Goal: Information Seeking & Learning: Check status

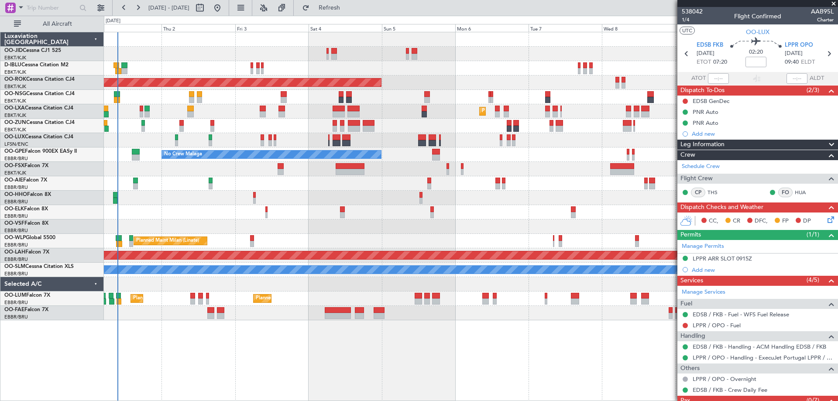
scroll to position [30, 0]
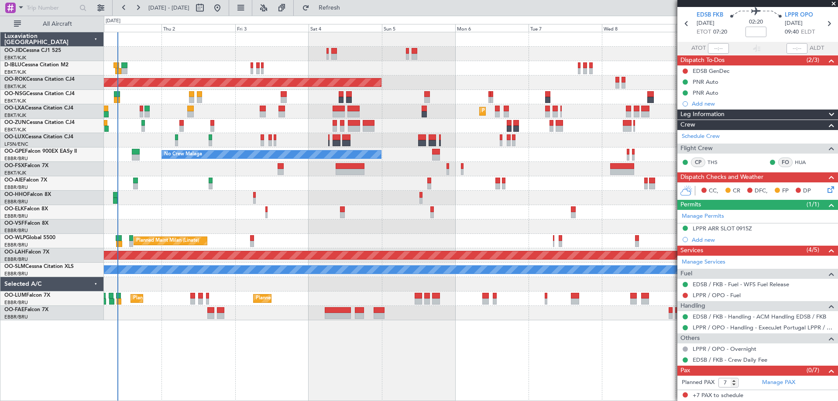
click at [420, 81] on div "AOG Maint Kortrijk-[GEOGRAPHIC_DATA]" at bounding box center [470, 82] width 733 height 14
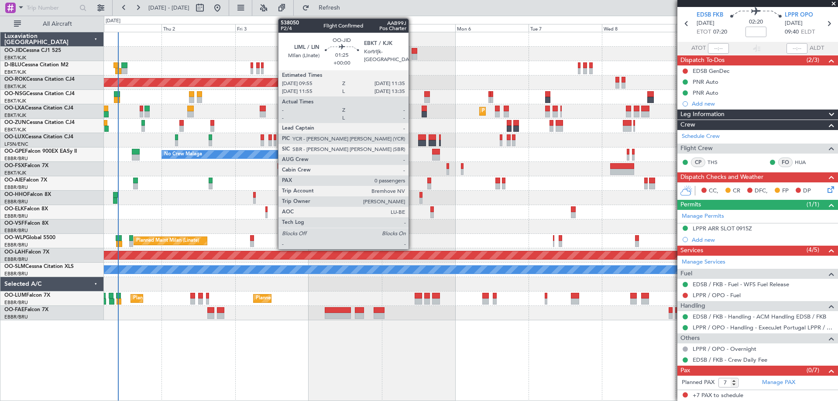
click at [412, 57] on div at bounding box center [413, 57] width 5 height 6
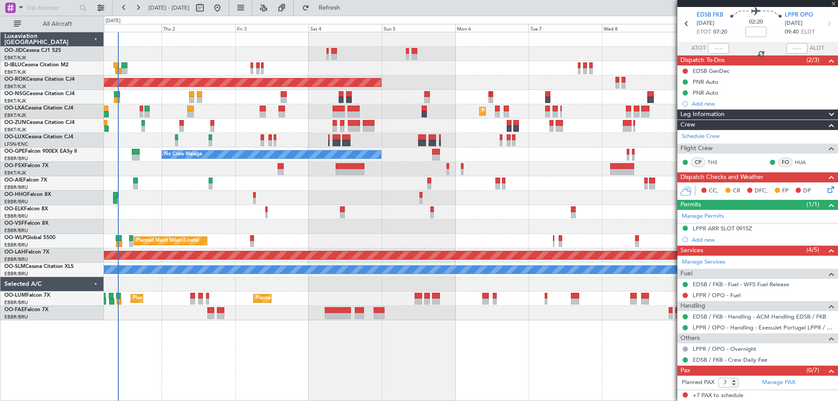
type input "0"
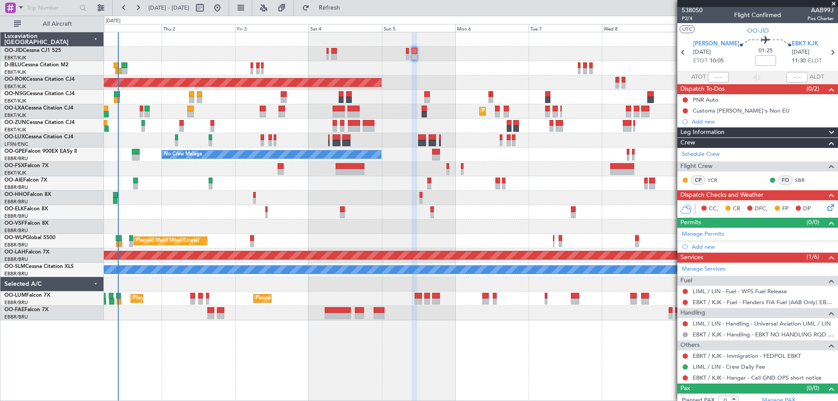
scroll to position [0, 0]
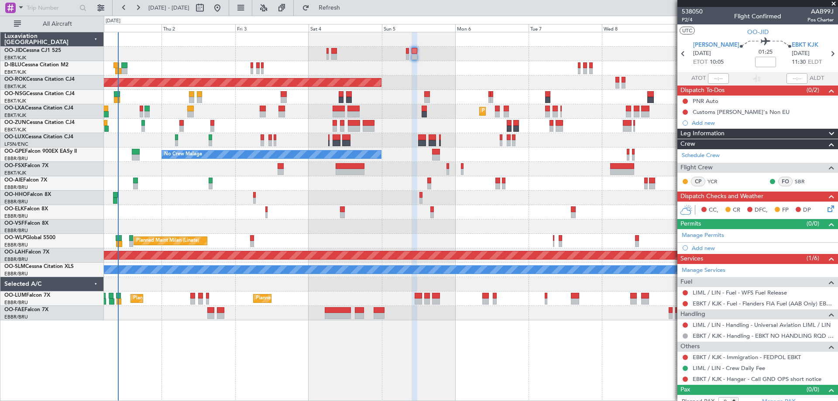
click at [686, 19] on mat-tooltip-component "Trip Number" at bounding box center [691, 27] width 43 height 23
click at [686, 19] on span "P2/4" at bounding box center [692, 19] width 21 height 7
click at [303, 222] on div at bounding box center [470, 226] width 733 height 14
click at [305, 223] on div at bounding box center [470, 226] width 733 height 14
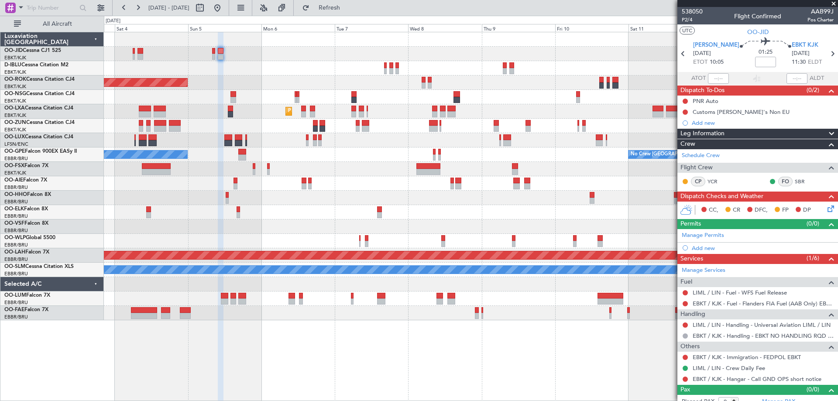
click at [311, 124] on div "AOG Maint Kortrijk-Wevelgem Planned Maint Kortrijk-Wevelgem No Crew Brussels (B…" at bounding box center [470, 176] width 733 height 288
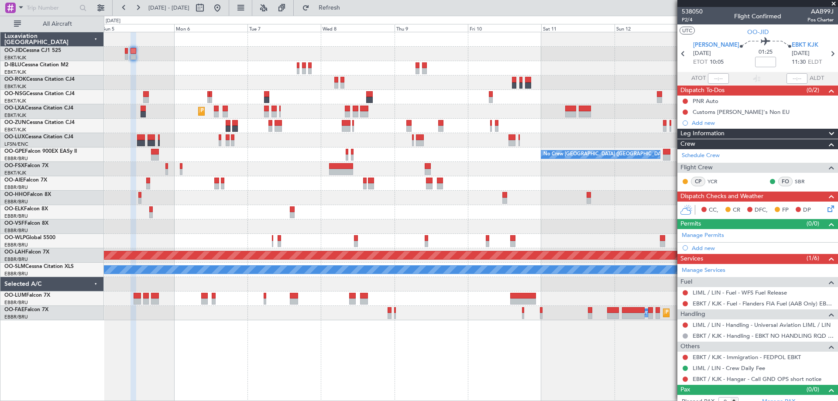
click at [292, 147] on div "AOG Maint Kortrijk-Wevelgem Planned Maint Kortrijk-Wevelgem No Crew Brussels (B…" at bounding box center [470, 176] width 733 height 288
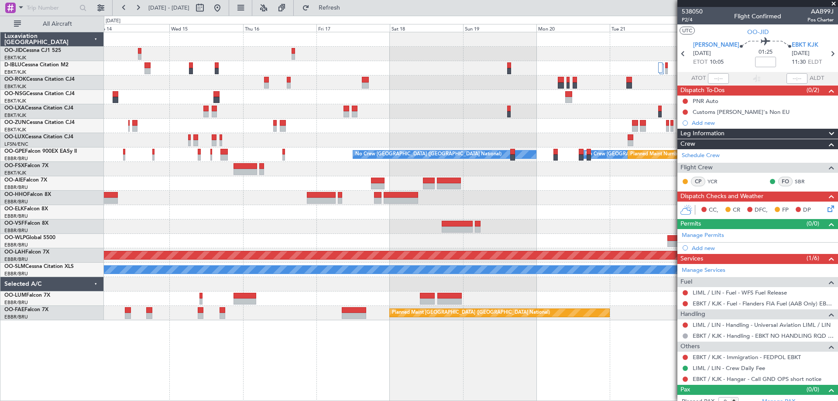
click at [136, 110] on div "No Crew No Crew No Crew Brussels (Brussels National) No Crew Brussels (Brussels…" at bounding box center [470, 176] width 733 height 288
click at [277, 95] on div "No Crew No Crew No Crew Brussels (Brussels National) Planned Maint Nurnberg No …" at bounding box center [470, 176] width 733 height 288
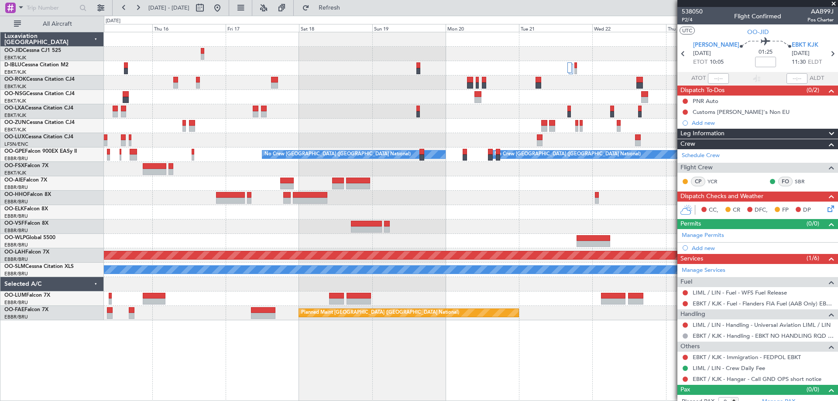
click at [199, 114] on div "No Crew No Crew No Crew Brussels (Brussels National) Planned Maint Nurnberg No …" at bounding box center [470, 176] width 733 height 288
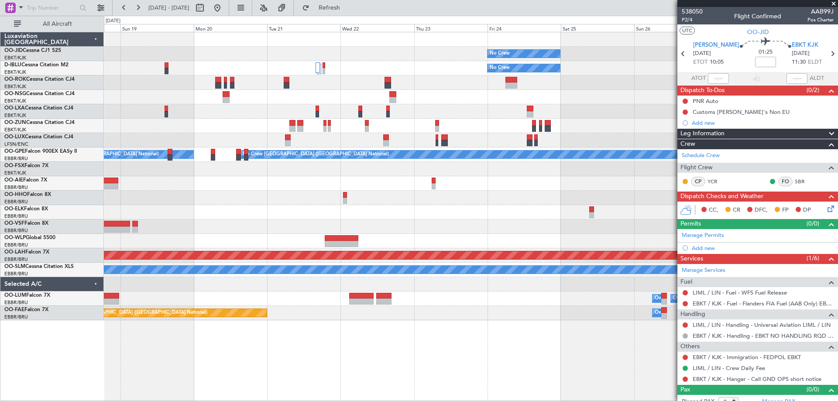
click at [170, 195] on div "No Crew No Crew Planned Maint Paris (Le Bourget) No Crew Brussels (Brussels Nat…" at bounding box center [470, 176] width 733 height 288
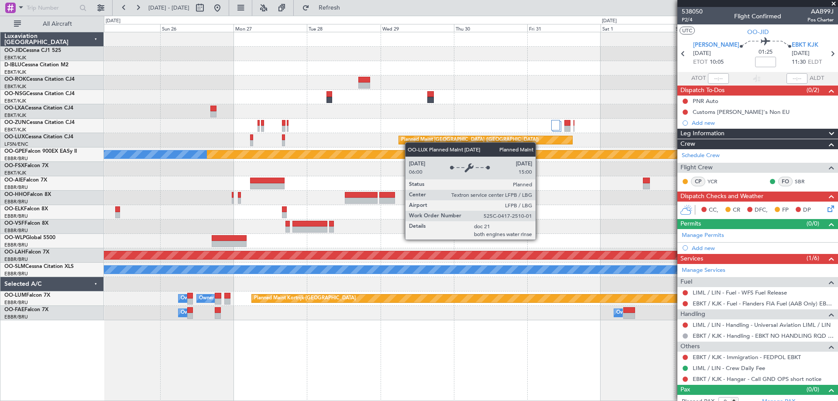
click at [168, 153] on div "No Crew No Crew Planned Maint Paris (Le Bourget) Planned Maint Paris (Le Bourge…" at bounding box center [470, 176] width 733 height 288
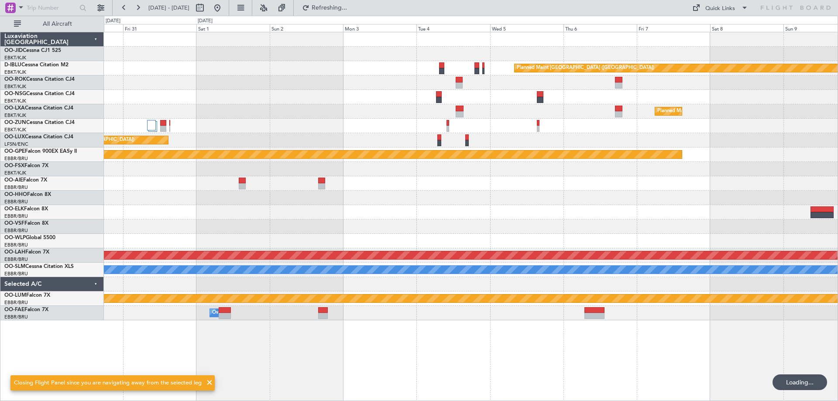
click at [110, 118] on div "Planned Maint Kortrijk-[GEOGRAPHIC_DATA]" at bounding box center [470, 111] width 733 height 14
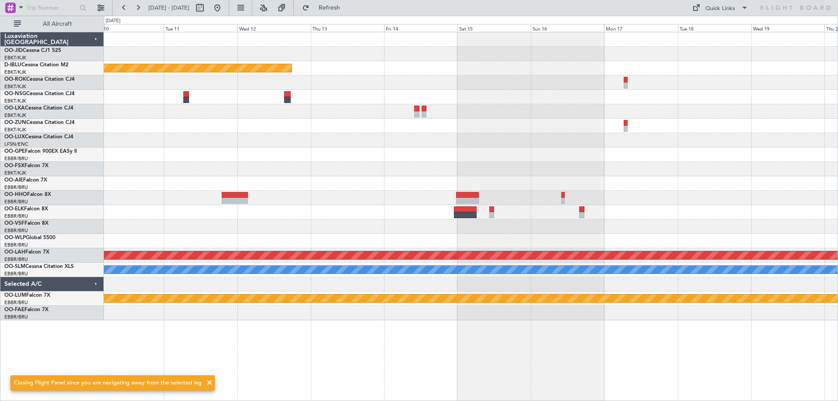
click at [251, 149] on div "No Crew [GEOGRAPHIC_DATA] ([GEOGRAPHIC_DATA] National)" at bounding box center [470, 154] width 733 height 14
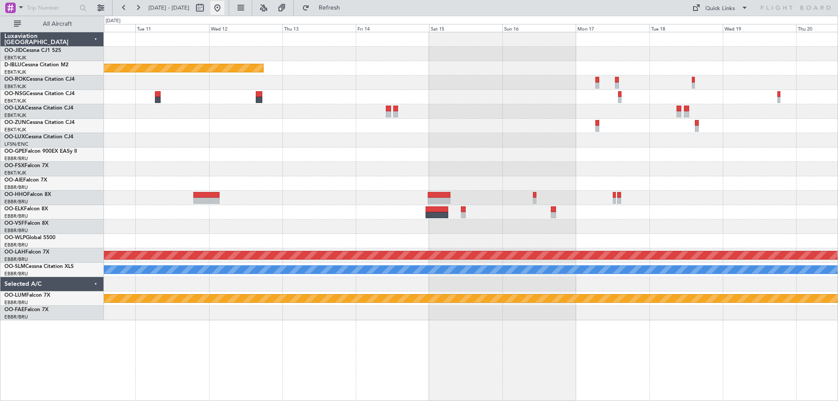
click at [224, 8] on button at bounding box center [217, 8] width 14 height 14
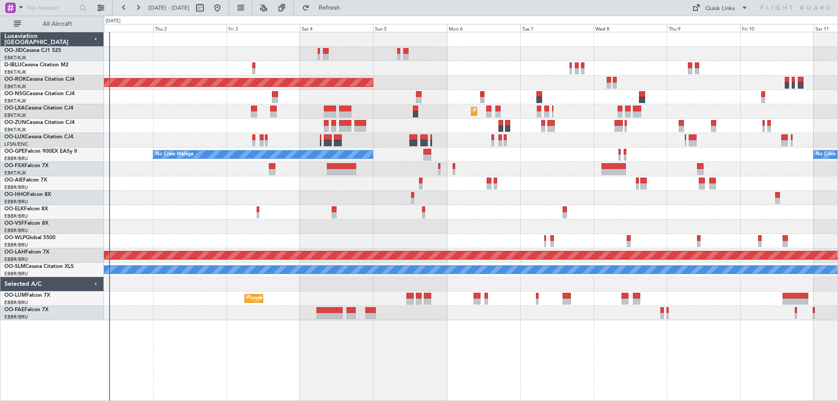
click at [318, 214] on div "AOG Maint Kortrijk-Wevelgem Planned Maint Kortrijk-Wevelgem No Crew Malaga No C…" at bounding box center [470, 176] width 733 height 288
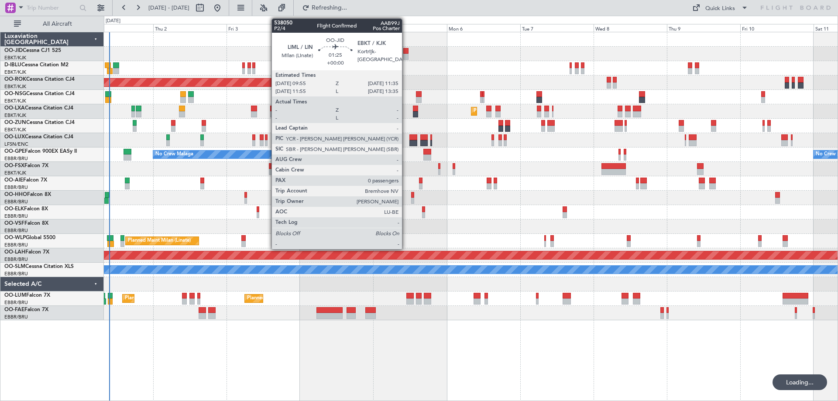
click at [406, 58] on div at bounding box center [405, 57] width 5 height 6
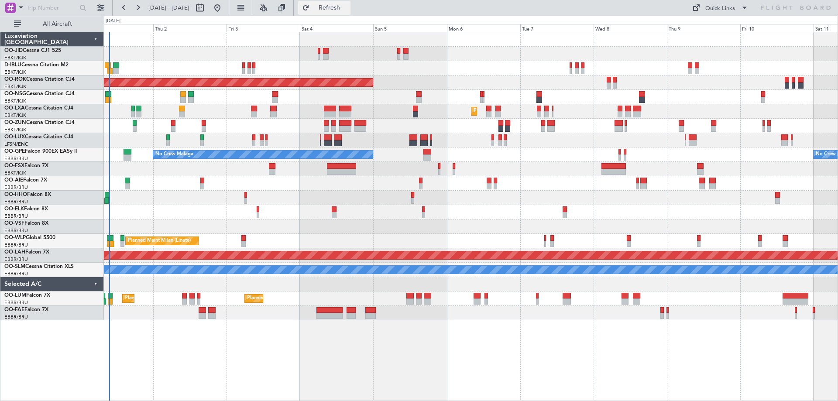
click at [348, 9] on span "Refresh" at bounding box center [329, 8] width 37 height 6
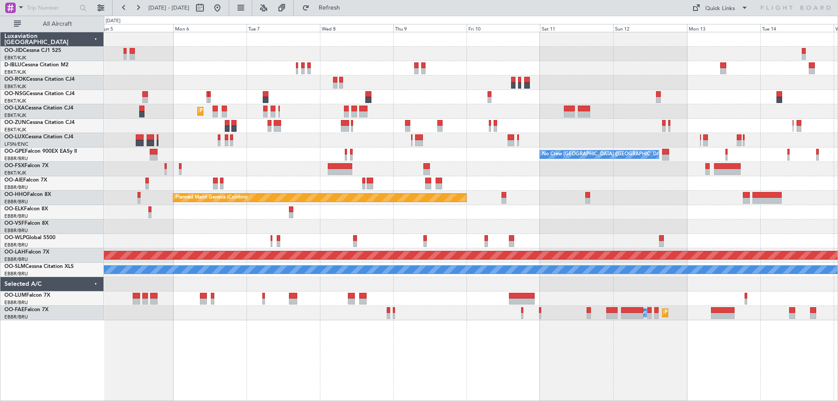
click at [459, 240] on div "AOG Maint Kortrijk-Wevelgem Planned Maint Kortrijk-Wevelgem No Crew Brussels (B…" at bounding box center [470, 176] width 733 height 288
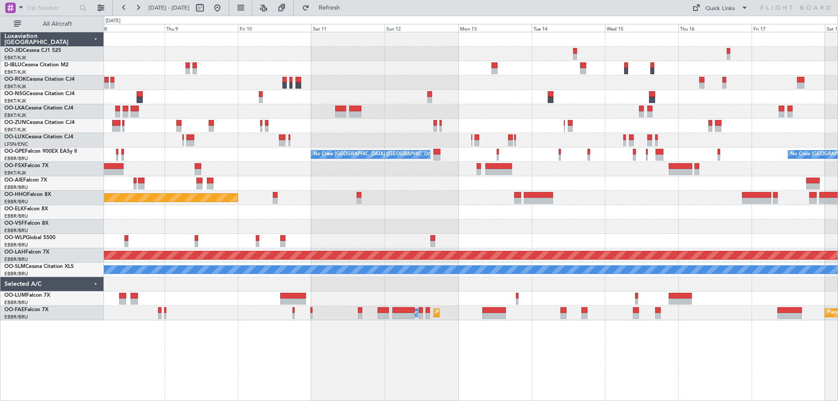
click at [507, 219] on div "Planned Maint Kortrijk-Wevelgem No Crew Brussels (Brussels National) No Crew Br…" at bounding box center [470, 176] width 733 height 288
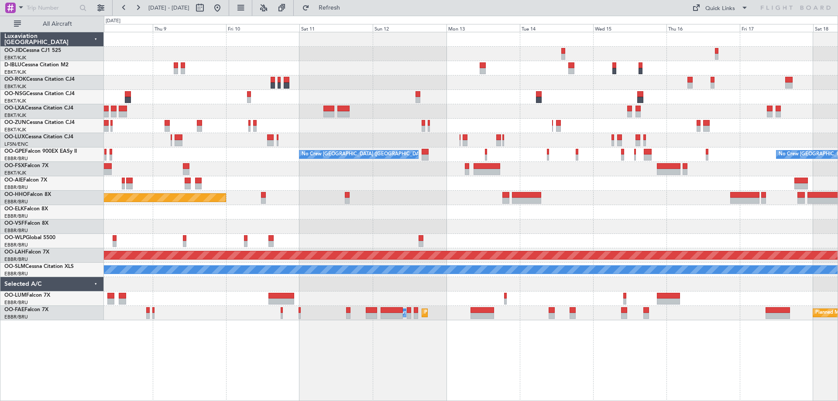
click at [693, 198] on div "Planned Maint Kortrijk-Wevelgem No Crew Brussels (Brussels National) No Crew Br…" at bounding box center [470, 176] width 733 height 288
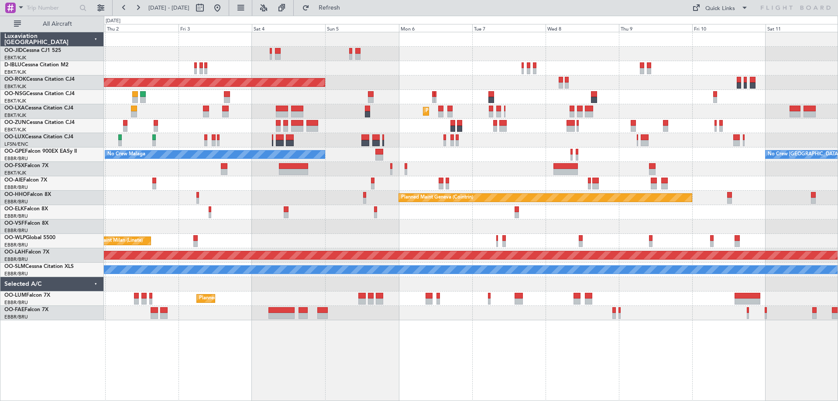
click at [758, 216] on div "Planned Maint Kortrijk-Wevelgem AOG Maint Kortrijk-Wevelgem Planned Maint Kortr…" at bounding box center [470, 176] width 733 height 288
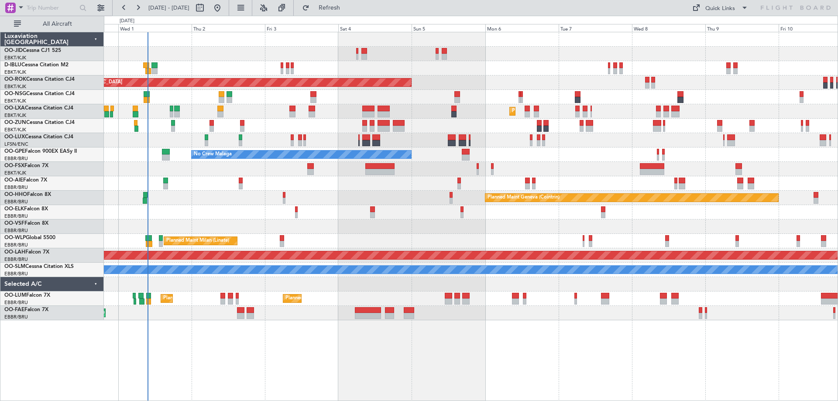
click at [234, 230] on div "Planned Maint Kortrijk-Wevelgem AOG Maint Kortrijk-Wevelgem Planned Maint Kortr…" at bounding box center [470, 176] width 733 height 288
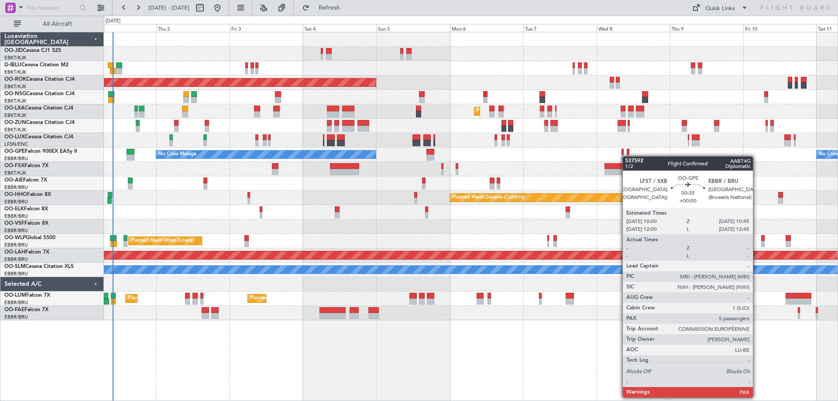
click at [627, 156] on div "No Crew Malaga No Crew Brussels (Brussels National) No Crew Brussels (Brussels …" at bounding box center [470, 154] width 733 height 14
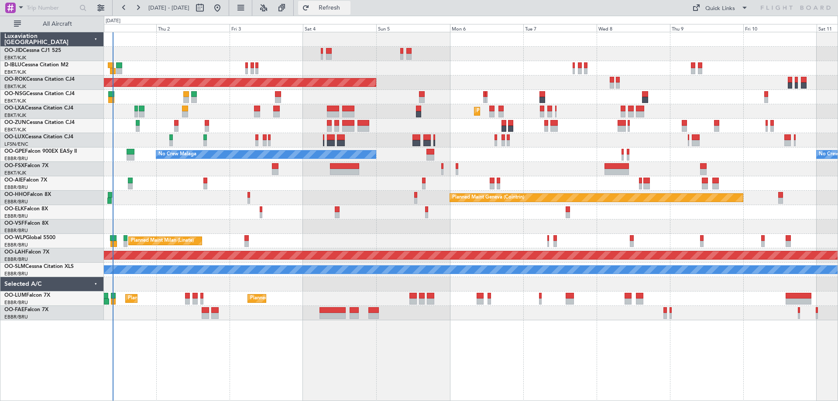
click at [348, 7] on span "Refresh" at bounding box center [329, 8] width 37 height 6
click at [348, 5] on span "Refresh" at bounding box center [329, 8] width 37 height 6
click at [98, 1] on button at bounding box center [101, 8] width 14 height 14
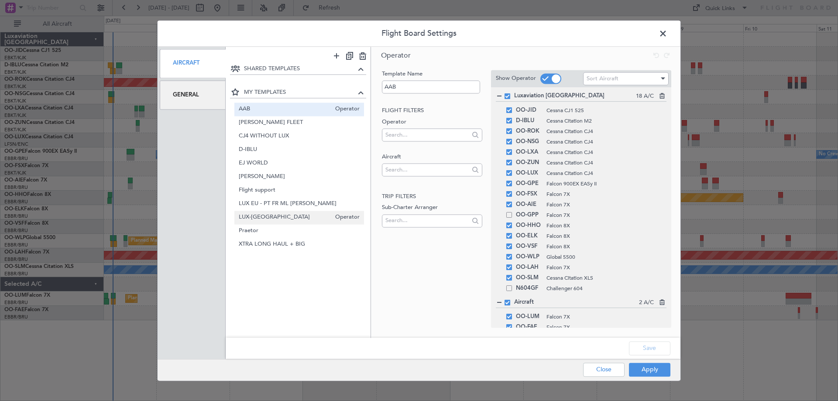
click at [263, 223] on div "LUX-UK Operator" at bounding box center [299, 218] width 130 height 14
type input "LUX-UK"
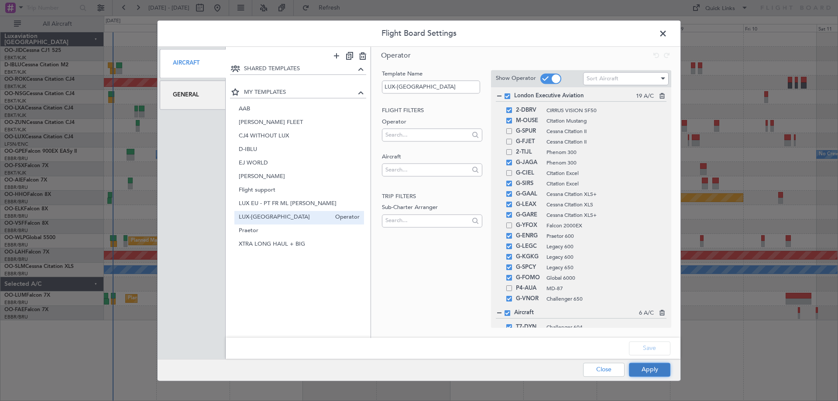
click at [647, 367] on button "Apply" at bounding box center [649, 370] width 41 height 14
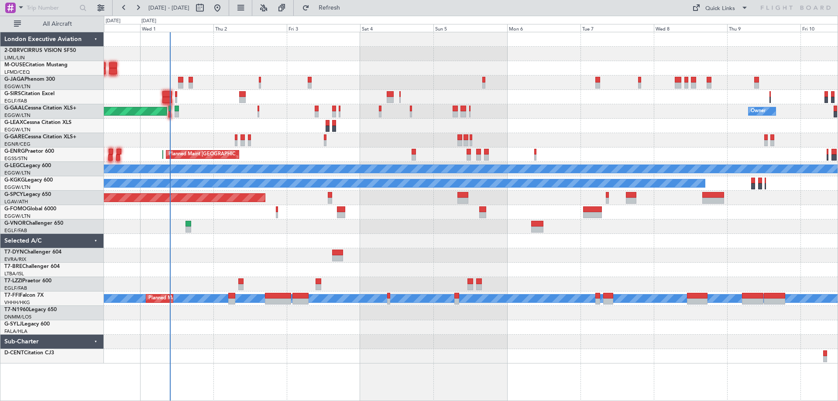
click at [287, 336] on div "Planned Maint London (Luton) Owner Planned Maint Dusseldorf Owner A/C Unavailab…" at bounding box center [470, 197] width 733 height 331
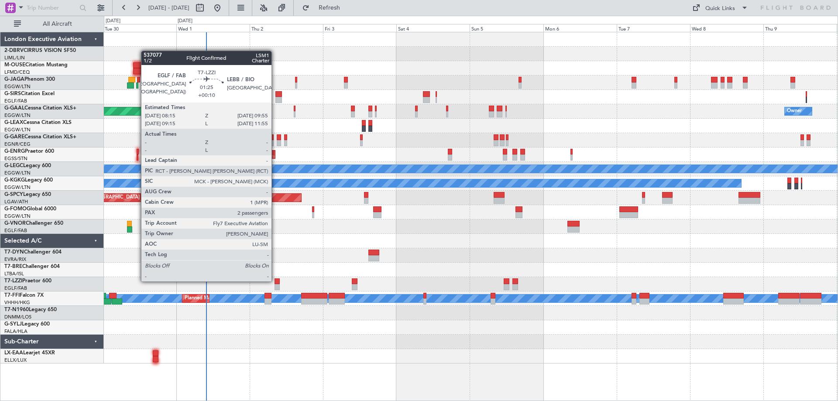
click at [275, 281] on div at bounding box center [276, 281] width 5 height 6
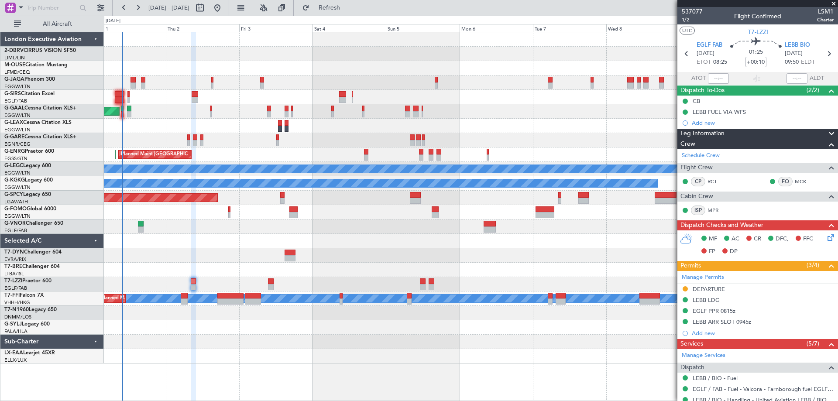
click at [394, 264] on div "Planned Maint London (Luton) Owner Planned Maint Dusseldorf Owner A/C Unavailab…" at bounding box center [470, 197] width 733 height 331
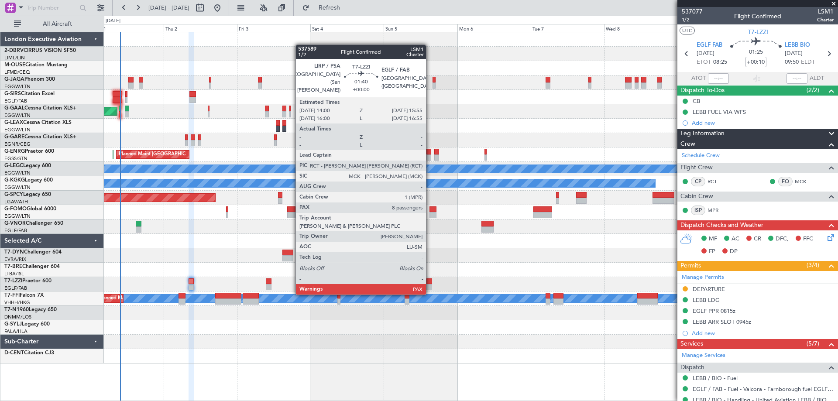
click at [430, 285] on div at bounding box center [429, 287] width 6 height 6
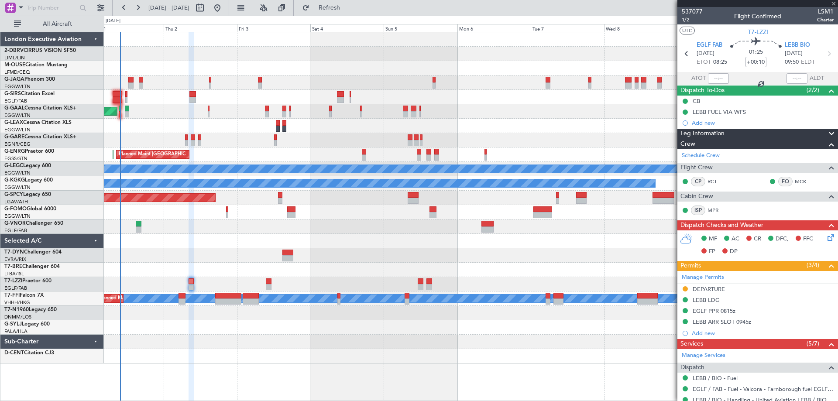
type input "8"
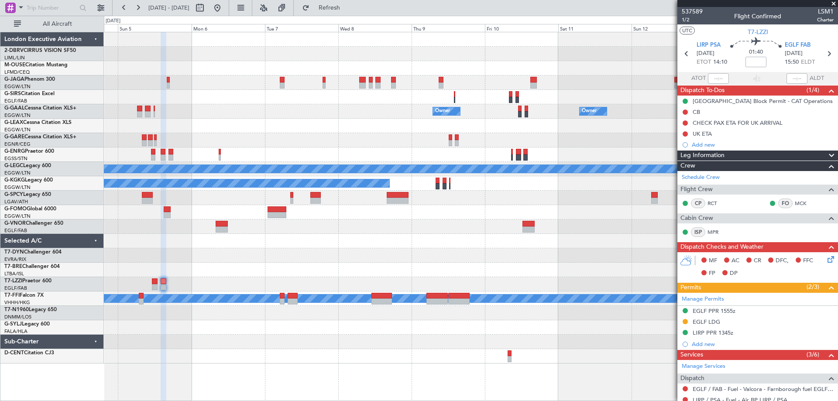
click at [271, 162] on div "Owner Owner Owner Owner No Crew Planned Maint London (Stansted) A/C Unavailable…" at bounding box center [470, 197] width 733 height 331
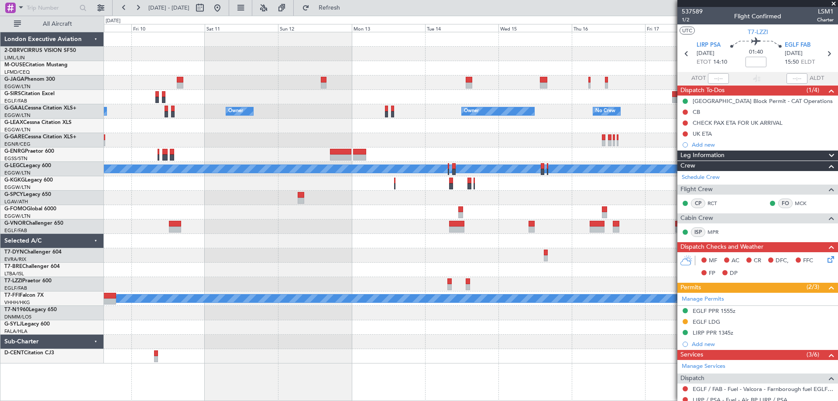
click at [155, 134] on div "Planned Maint Oxford (Kidlington) Owner Owner Owner Owner No Crew Owner A/C Una…" at bounding box center [470, 197] width 733 height 331
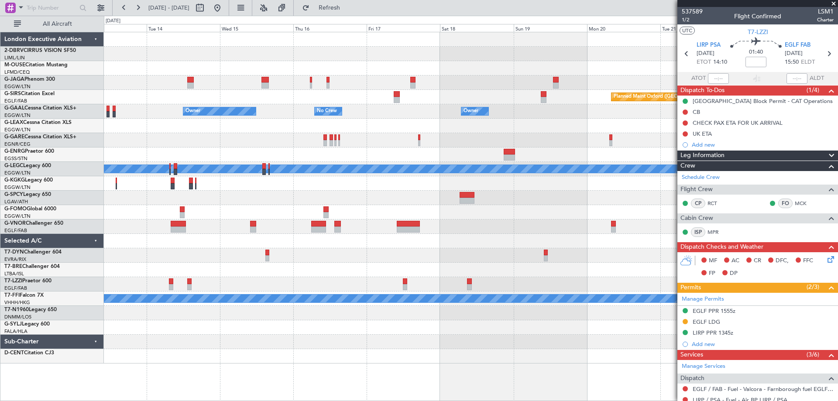
click at [238, 121] on div "Planned Maint Oxford (Kidlington) Owner Owner No Crew Owner Owner Owner A/C Una…" at bounding box center [470, 197] width 733 height 331
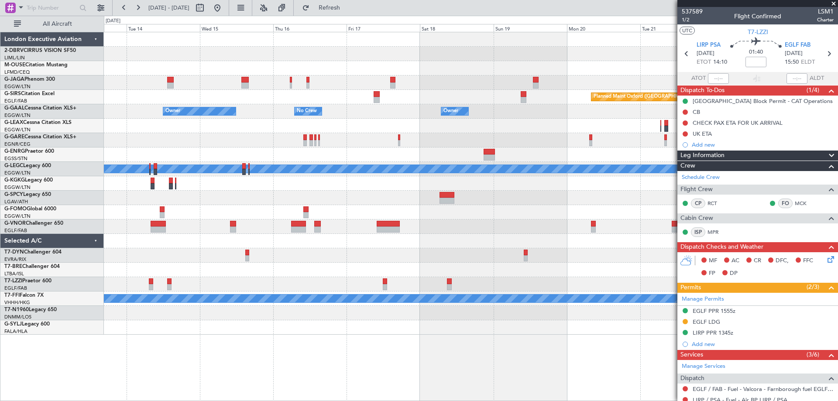
click at [171, 233] on div at bounding box center [470, 226] width 733 height 14
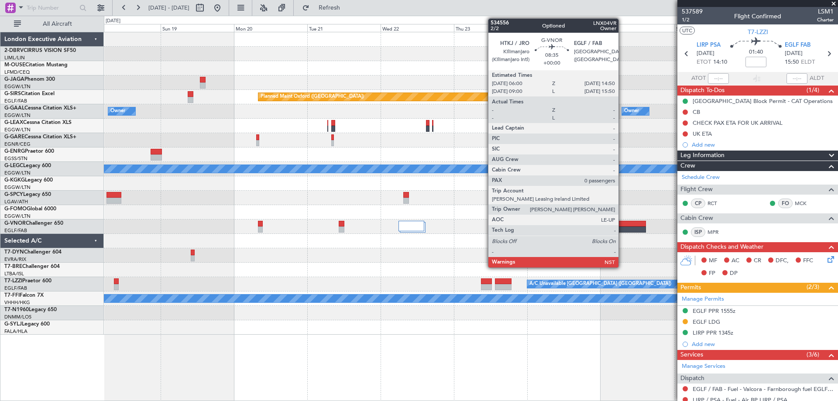
click at [168, 249] on div "Planned Maint Oxford (Kidlington) Owner Owner No Crew Owner A/C Unavailable Lon…" at bounding box center [470, 183] width 733 height 302
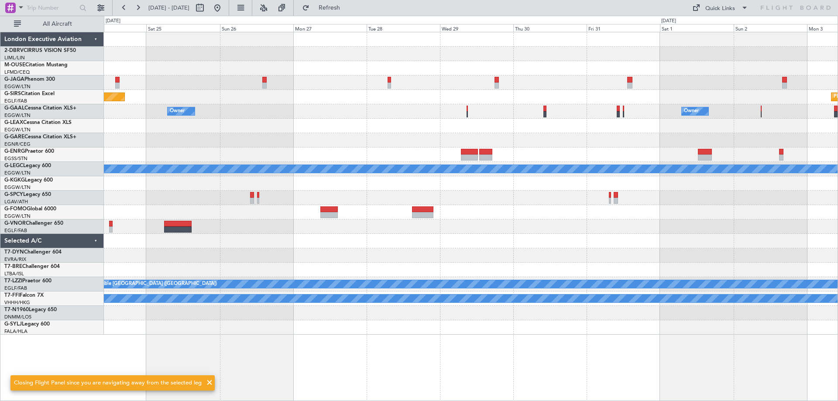
click at [285, 182] on div "Planned Maint Oxford (Kidlington) Planned Maint Bournemouth Planned Maint Bourn…" at bounding box center [470, 183] width 733 height 302
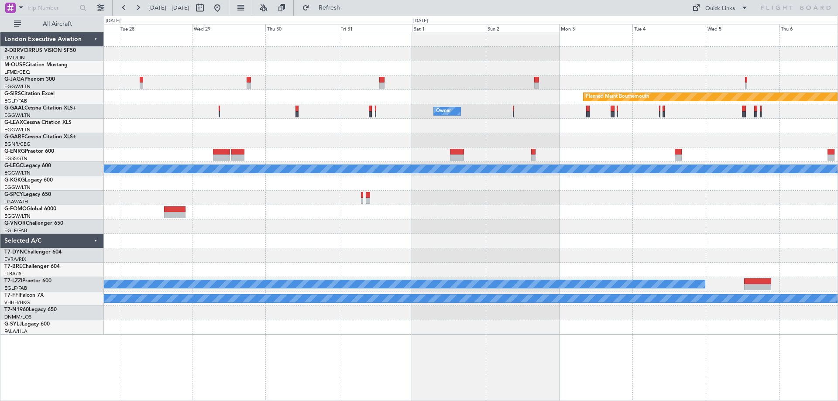
click at [271, 137] on div "Planned Maint Bournemouth Planned Maint Bournemouth Owner Owner Owner A/C Unava…" at bounding box center [470, 183] width 733 height 302
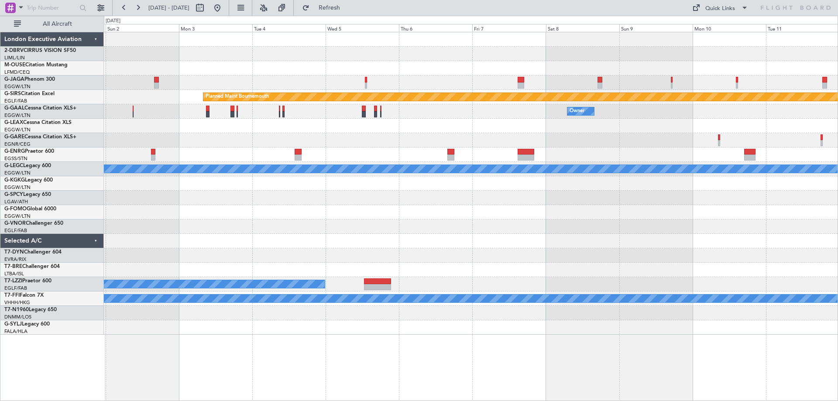
click at [314, 168] on div "Planned Maint Bournemouth Planned Maint Bournemouth Owner Owner Owner A/C Unava…" at bounding box center [470, 183] width 733 height 302
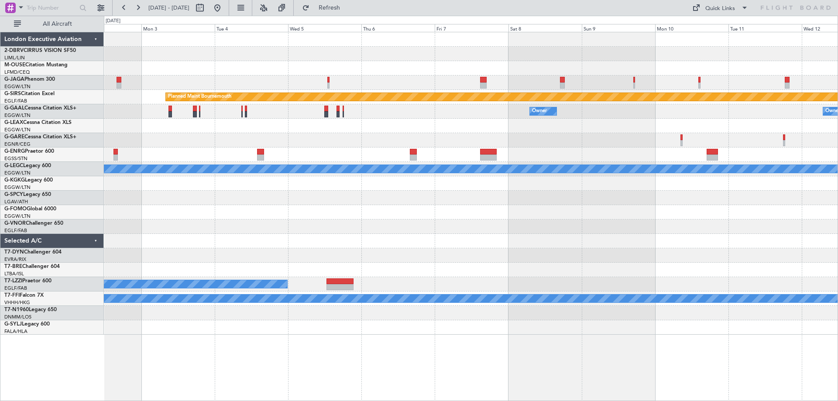
click at [197, 96] on div "Planned Maint Bournemouth Planned Maint Bournemouth Owner Owner Owner A/C Unava…" at bounding box center [470, 183] width 733 height 302
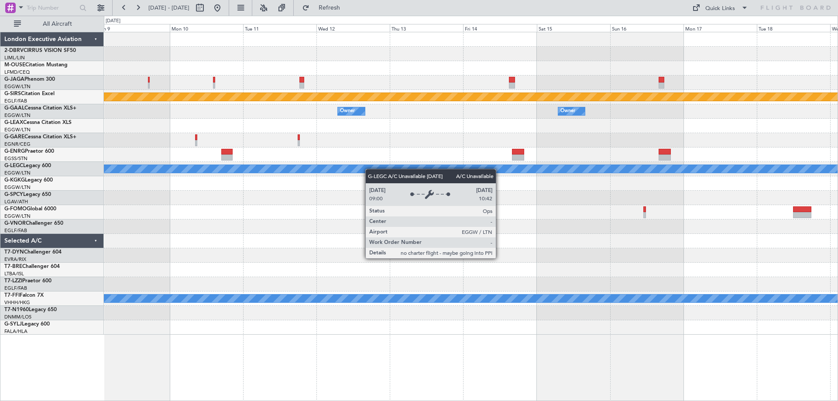
click at [337, 166] on div "A/C Unavailable London (Luton)" at bounding box center [470, 169] width 733 height 14
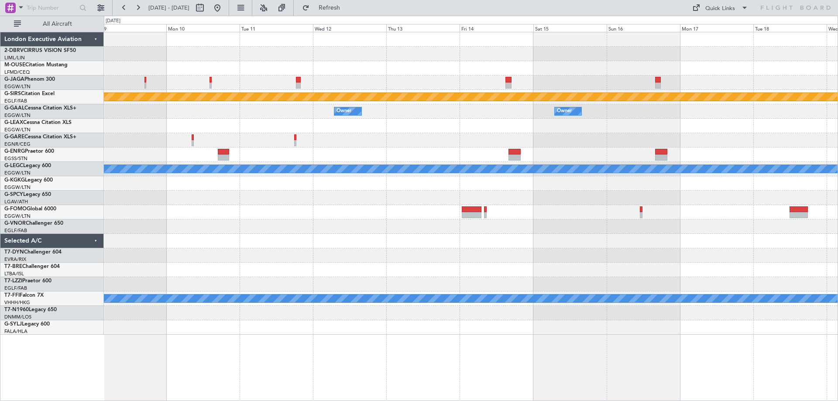
click at [73, 222] on div "Planned Maint Bournemouth Planned Maint Bournemouth Owner Owner Owner Owner A/C…" at bounding box center [419, 208] width 838 height 385
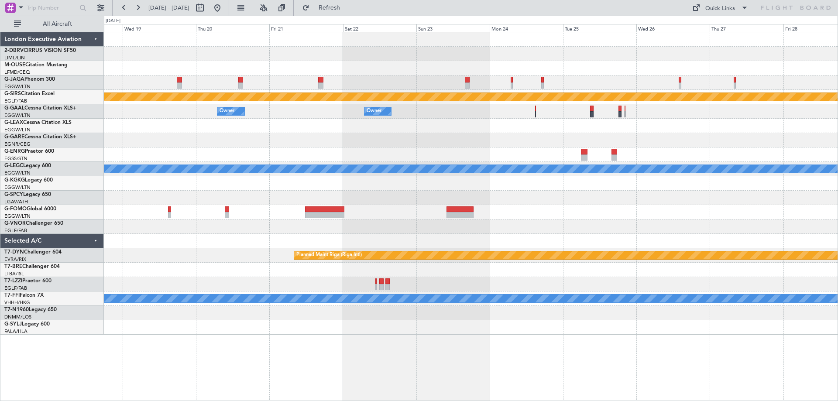
click at [203, 218] on div "Planned Maint Bournemouth Owner Owner A/C Unavailable London (Luton) Planned Ma…" at bounding box center [470, 183] width 733 height 302
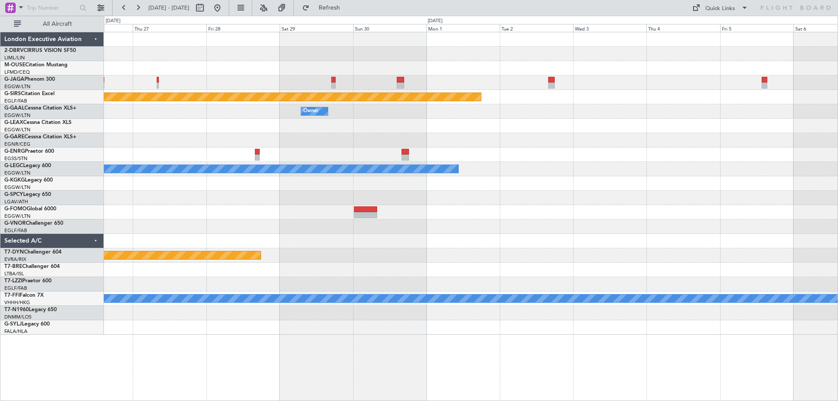
click at [106, 170] on div "Planned Maint Bournemouth Owner A/C Unavailable London (Luton) Planned Maint Ri…" at bounding box center [470, 183] width 733 height 302
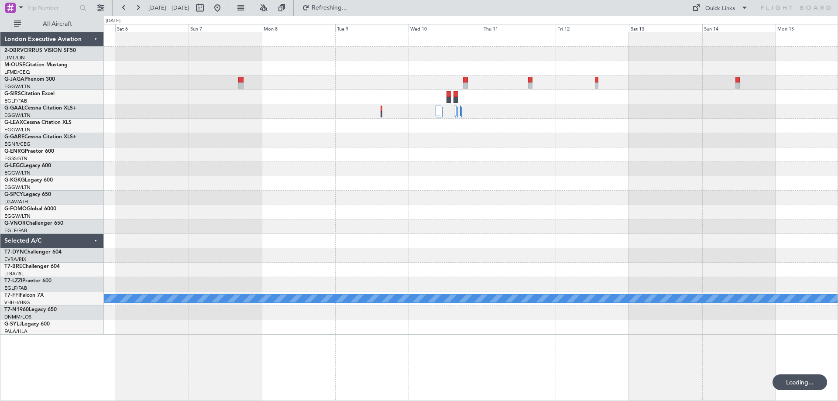
click at [320, 200] on div "Planned Maint Geneva (Cointrin) MEL MEL" at bounding box center [470, 183] width 733 height 302
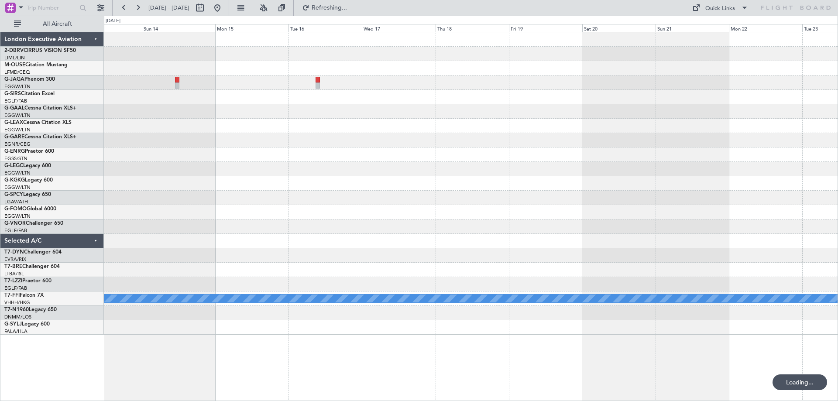
click at [284, 198] on div "Planned Maint Geneva (Cointrin) MEL MEL" at bounding box center [470, 183] width 733 height 302
click at [266, 185] on div "Planned Maint Geneva (Cointrin) MEL MEL" at bounding box center [470, 183] width 733 height 302
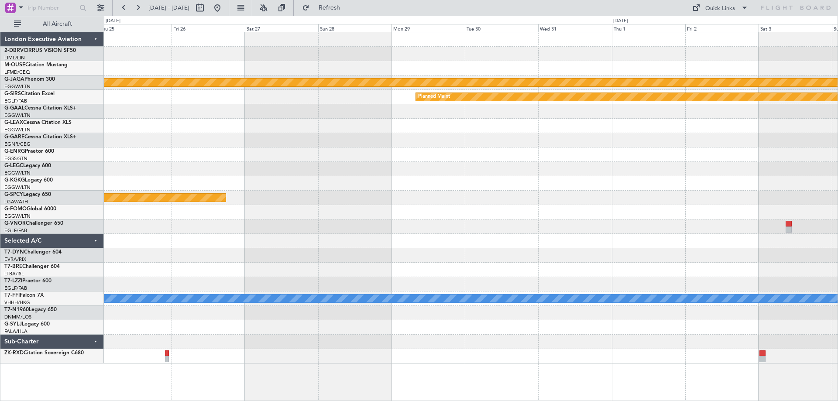
click at [442, 285] on div "Planned Maint St Gallen (Altenrhein) Planned Maint Planned Maint Planned Maint …" at bounding box center [470, 197] width 733 height 331
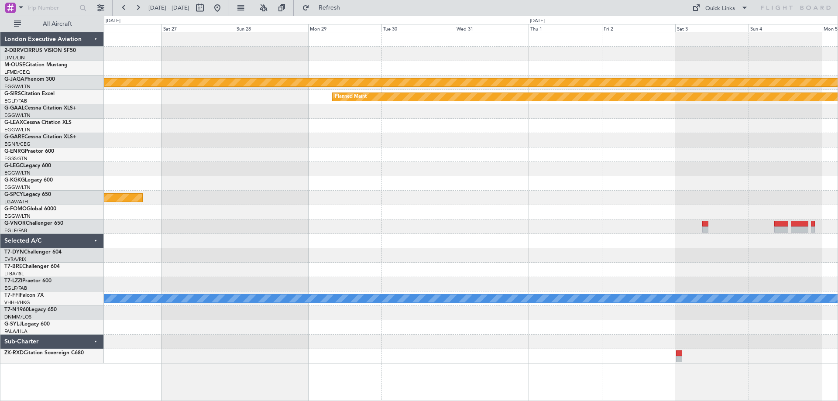
click at [219, 240] on div "Planned Maint St Gallen (Altenrhein) Planned Maint Planned Maint Planned Maint …" at bounding box center [470, 197] width 733 height 331
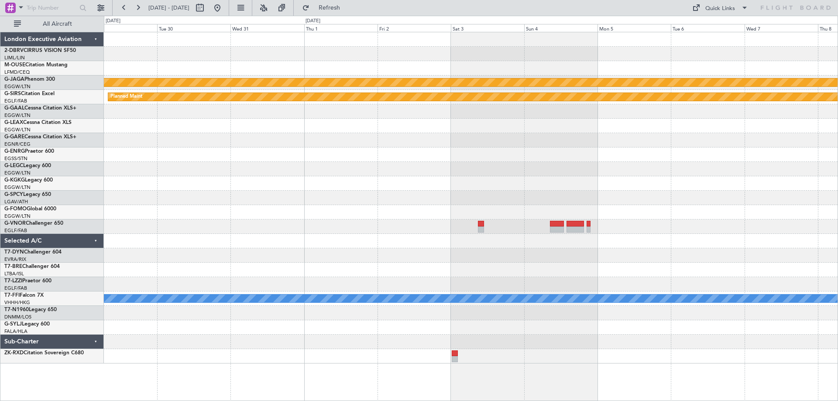
click at [324, 265] on div "Planned Maint St Gallen (Altenrhein) Planned Maint Planned Maint Geneva (Cointr…" at bounding box center [470, 197] width 733 height 331
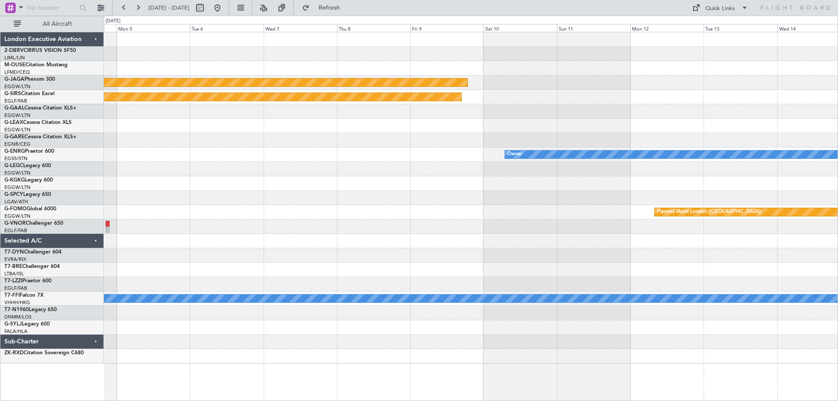
click at [413, 211] on div "Planned Maint St Gallen (Altenrhein) Planned Maint Owner Planned Maint London (…" at bounding box center [470, 197] width 733 height 331
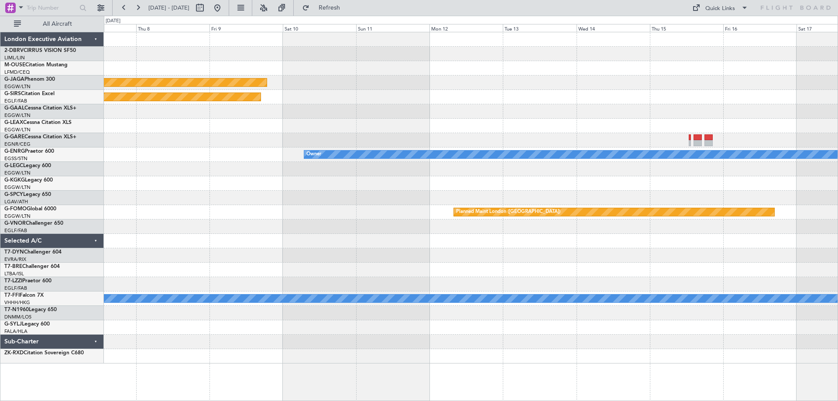
click at [323, 290] on div "Planned Maint St Gallen (Altenrhein) Planned Maint Owner Planned Maint London (…" at bounding box center [470, 197] width 733 height 331
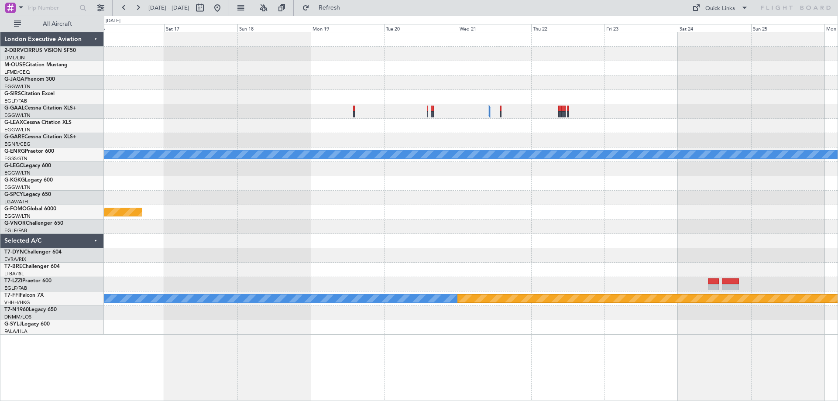
click at [169, 201] on div "Owner Planned Maint London (Biggin Hill) Planned Maint Geneva (Cointrin) MEL" at bounding box center [470, 183] width 733 height 302
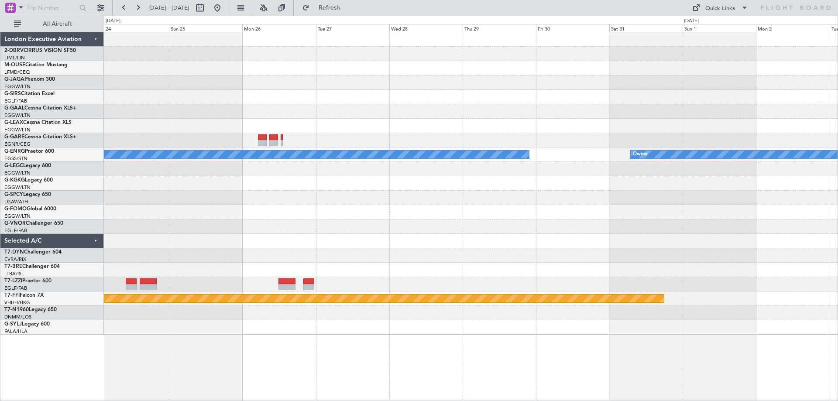
click at [576, 238] on div "Owner Owner Planned Maint Geneva (Cointrin)" at bounding box center [470, 183] width 733 height 302
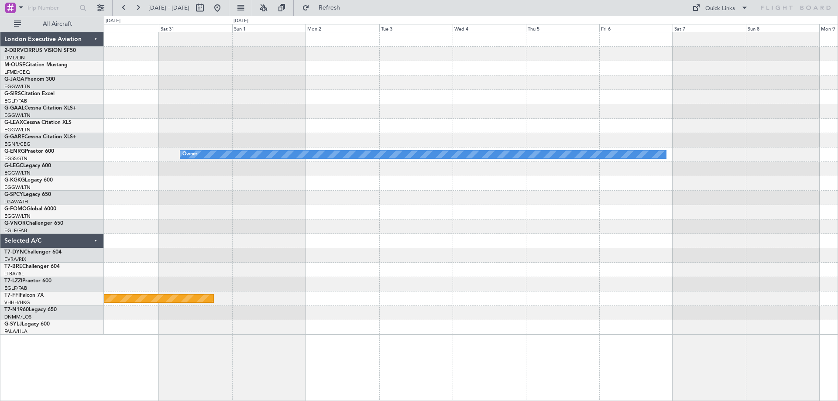
click at [159, 346] on div "Owner Owner Planned Maint Geneva (Cointrin)" at bounding box center [471, 216] width 734 height 369
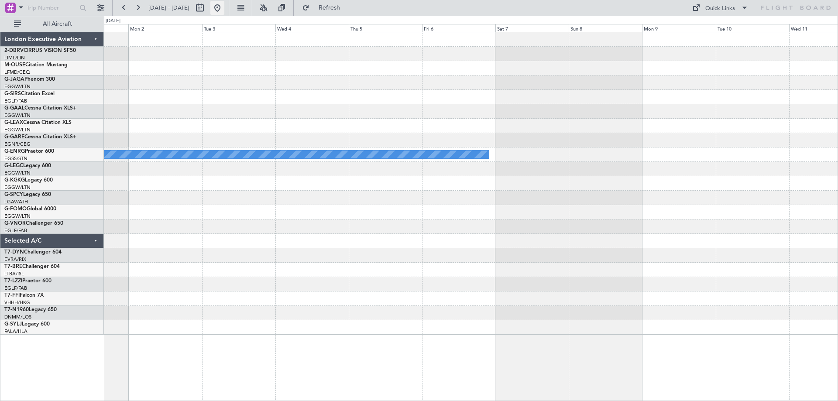
click at [224, 8] on button at bounding box center [217, 8] width 14 height 14
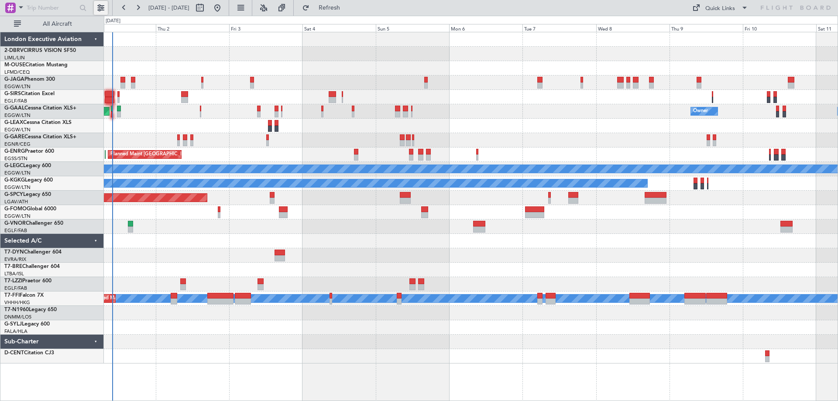
click at [101, 3] on button at bounding box center [101, 8] width 14 height 14
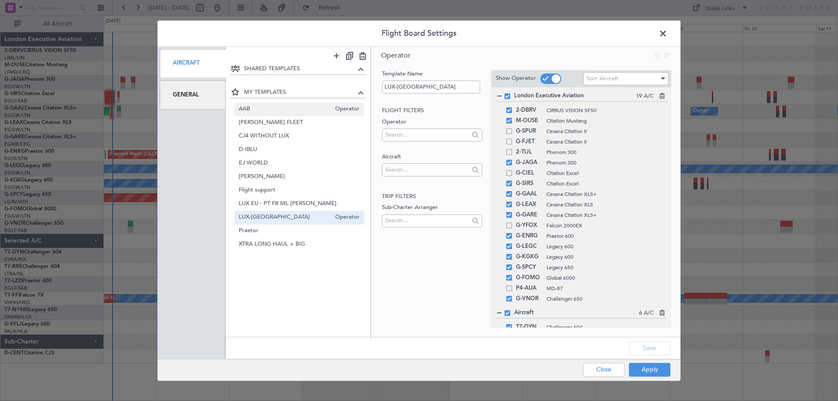
click at [279, 108] on span "AAB" at bounding box center [285, 109] width 93 height 9
type input "AAB"
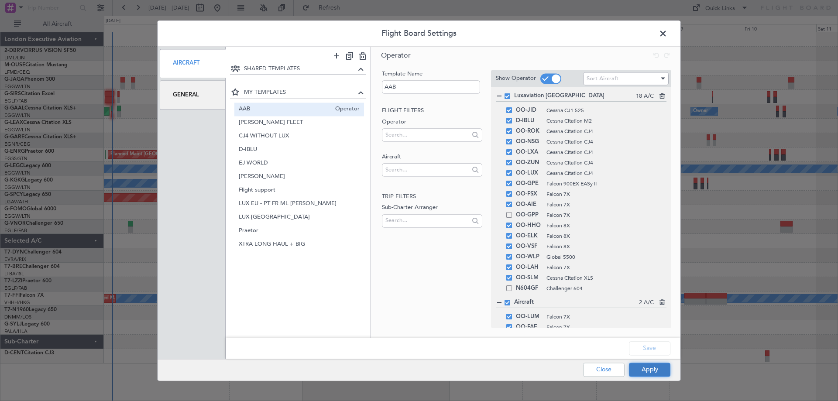
click at [664, 366] on button "Apply" at bounding box center [649, 370] width 41 height 14
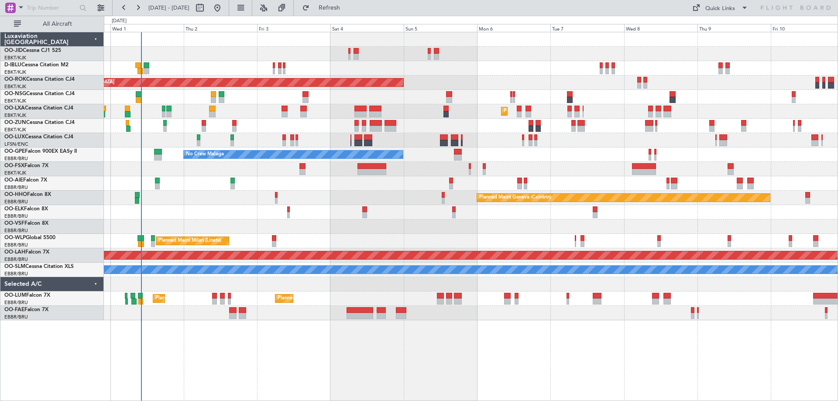
click at [169, 134] on div "Planned Maint Kortrijk-[GEOGRAPHIC_DATA] AOG Maint [GEOGRAPHIC_DATA]-[GEOGRAPHI…" at bounding box center [470, 176] width 733 height 288
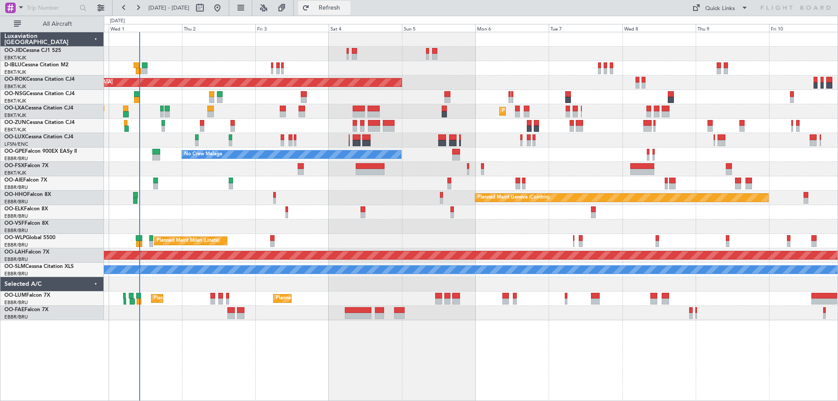
click at [348, 7] on span "Refresh" at bounding box center [329, 8] width 37 height 6
click at [350, 13] on button "Refresh" at bounding box center [324, 8] width 52 height 14
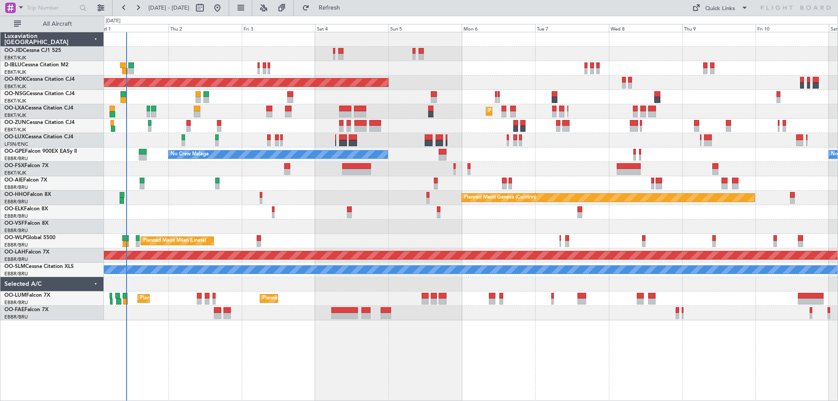
click at [326, 212] on div "Planned Maint Kortrijk-[GEOGRAPHIC_DATA]" at bounding box center [470, 212] width 733 height 14
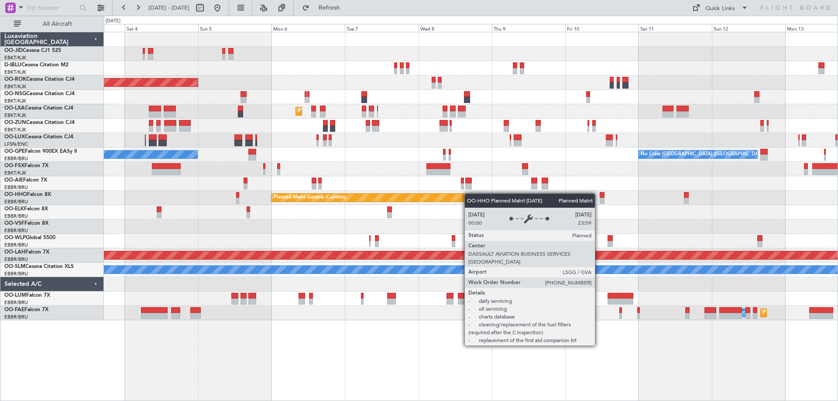
click at [468, 193] on div "AOG Maint Kortrijk-Wevelgem Planned Maint Kortrijk-Wevelgem No Crew Malaga No C…" at bounding box center [470, 176] width 733 height 288
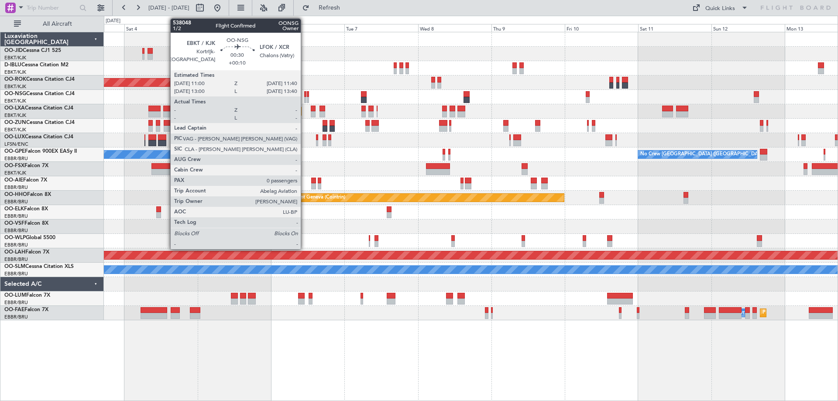
click at [305, 98] on div at bounding box center [305, 100] width 2 height 6
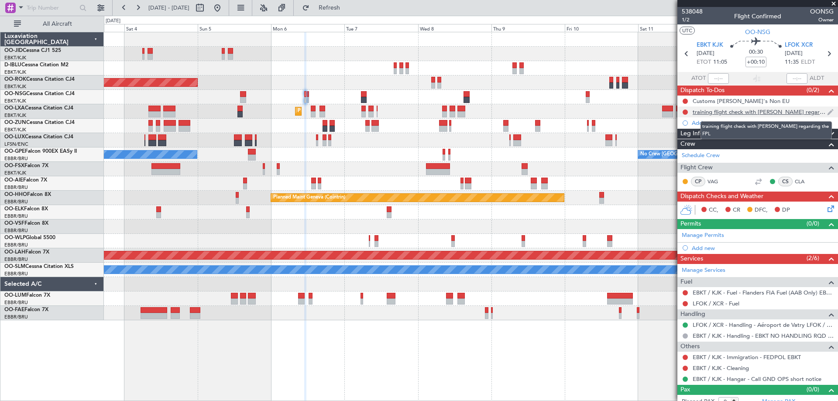
click at [778, 112] on div "training flight check with [PERSON_NAME] regarding the FPL" at bounding box center [759, 111] width 134 height 7
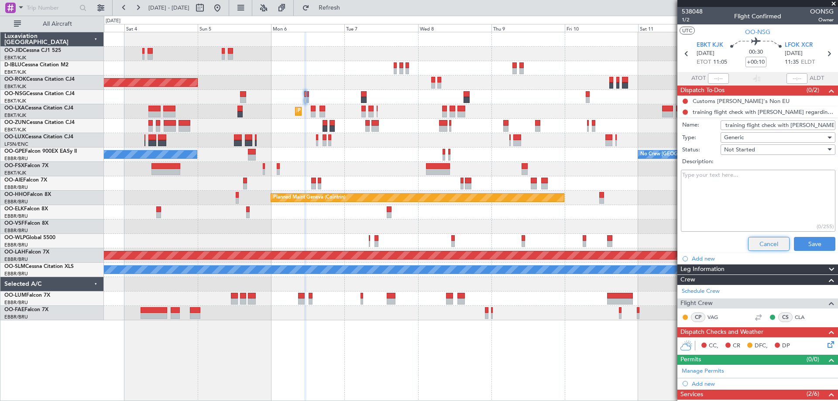
click at [771, 245] on button "Cancel" at bounding box center [768, 244] width 41 height 14
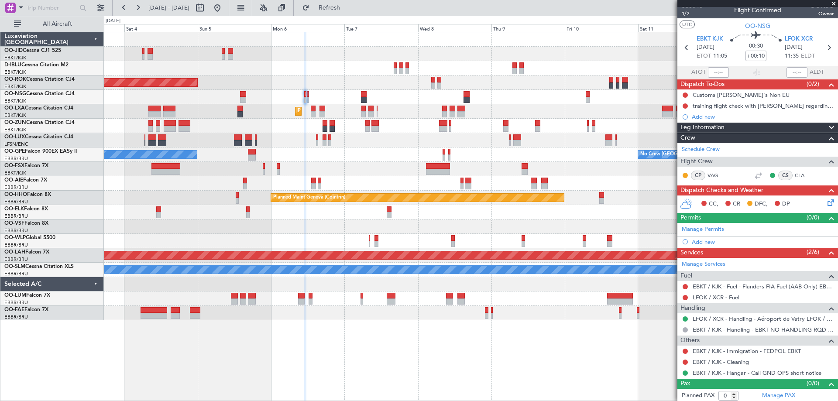
scroll to position [8, 0]
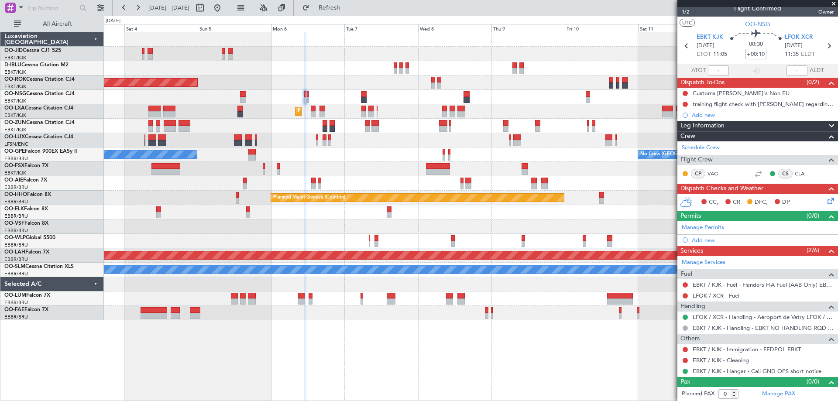
click at [308, 155] on div "AOG Maint Kortrijk-Wevelgem Planned Maint Kortrijk-Wevelgem No Crew Malaga No C…" at bounding box center [470, 176] width 733 height 288
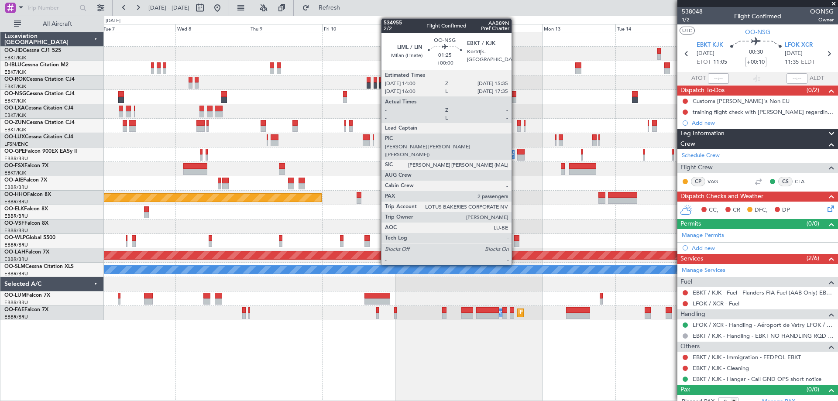
scroll to position [8, 0]
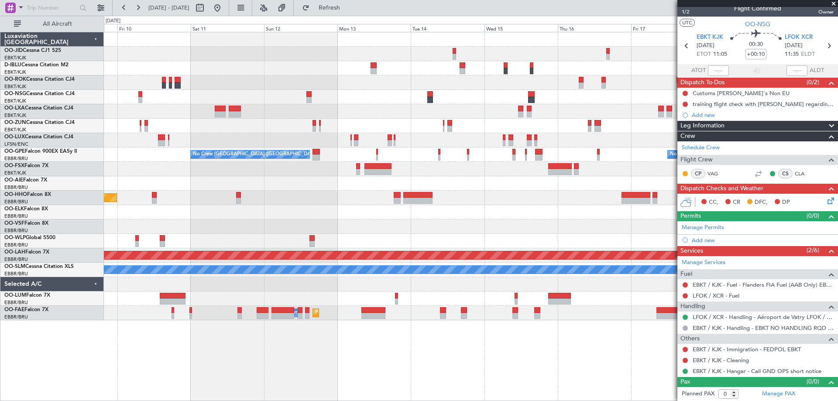
click at [337, 152] on div "No Crew [GEOGRAPHIC_DATA] ([GEOGRAPHIC_DATA] National) No Crew [GEOGRAPHIC_DATA…" at bounding box center [470, 176] width 733 height 288
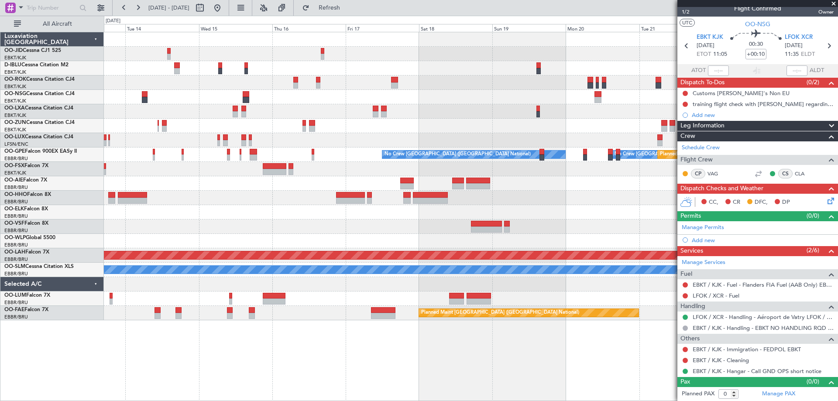
click at [206, 194] on div "No Crew No Crew No Crew [GEOGRAPHIC_DATA] (Brussels National) No Crew [GEOGRAPH…" at bounding box center [470, 176] width 733 height 288
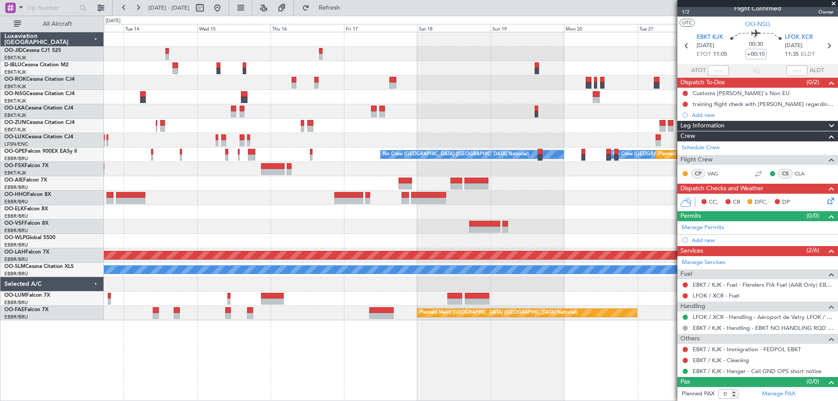
click at [219, 201] on div "No Crew No Crew No Crew [GEOGRAPHIC_DATA] (Brussels National) No Crew [GEOGRAPH…" at bounding box center [470, 176] width 733 height 288
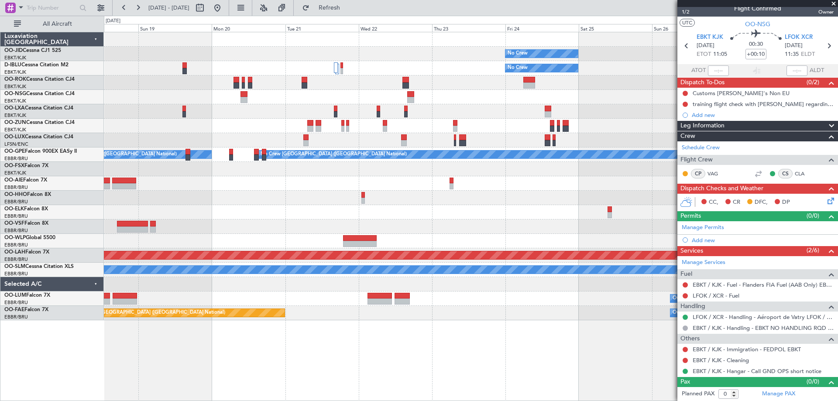
click at [341, 158] on div "No Crew No Crew Planned Maint [GEOGRAPHIC_DATA] ([GEOGRAPHIC_DATA]) No Crew [GE…" at bounding box center [470, 176] width 733 height 288
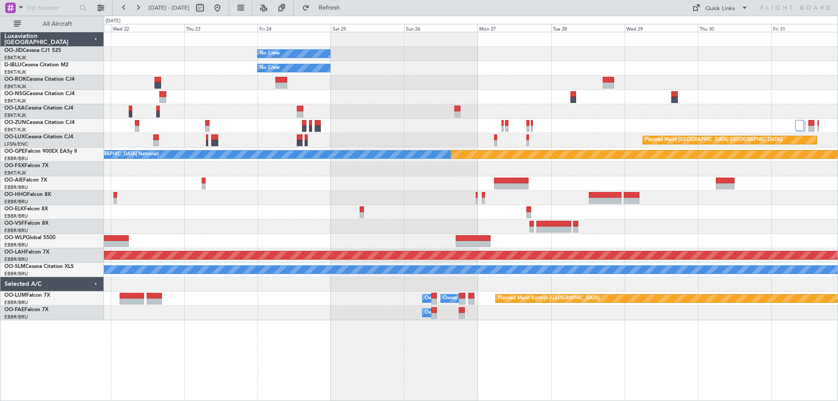
scroll to position [0, 0]
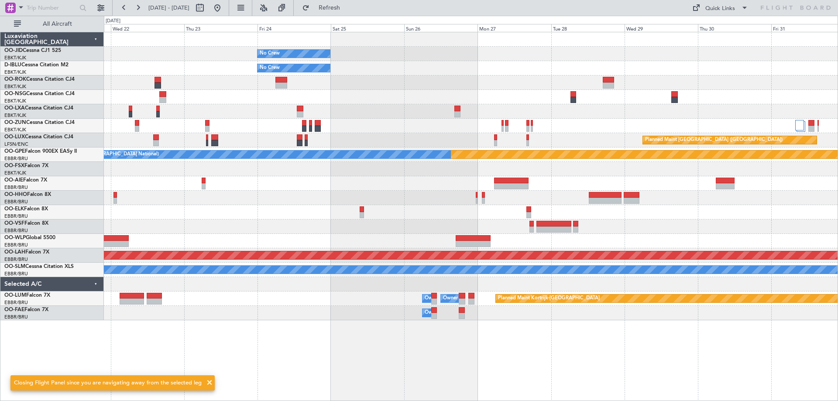
click at [261, 142] on div "No Crew No Crew Planned Maint [GEOGRAPHIC_DATA] ([GEOGRAPHIC_DATA]) Planned Mai…" at bounding box center [470, 176] width 733 height 288
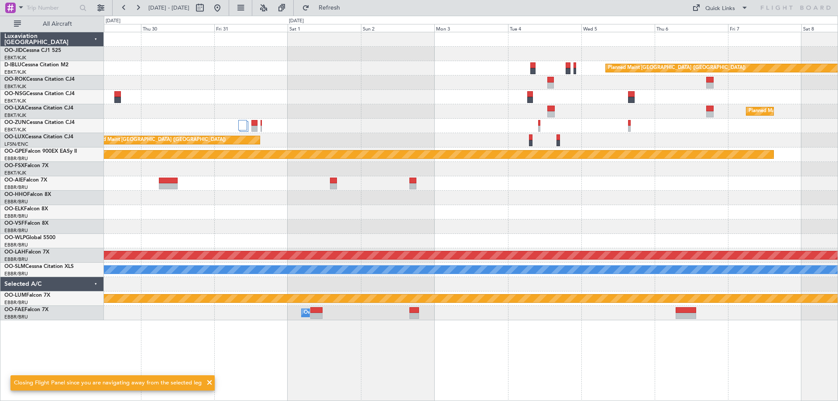
click at [264, 90] on div at bounding box center [470, 97] width 733 height 14
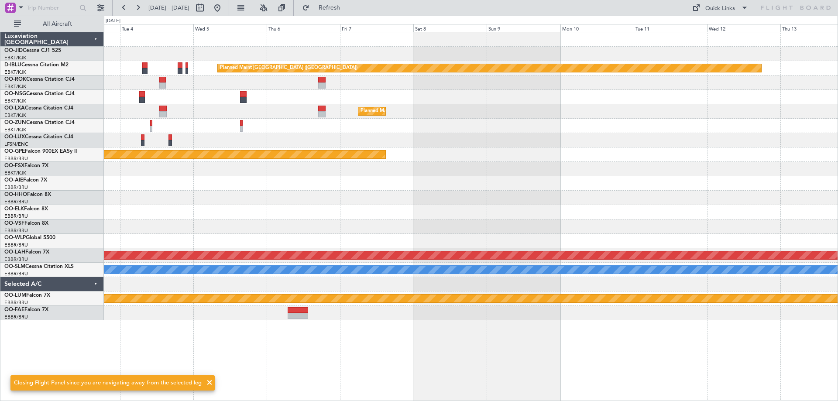
click at [285, 96] on div at bounding box center [470, 97] width 733 height 14
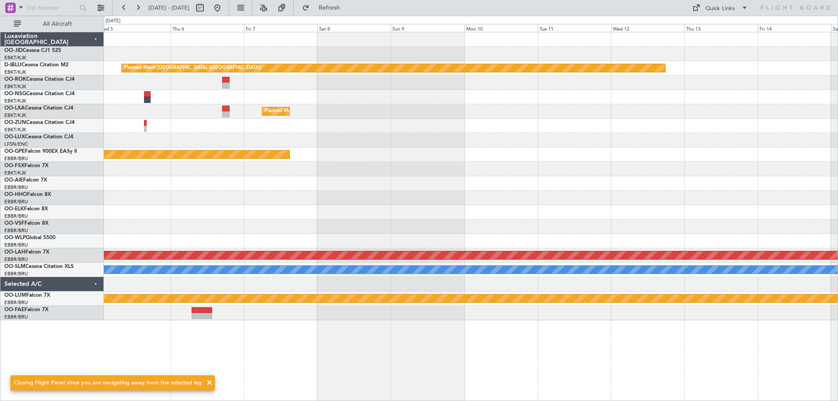
click at [194, 133] on div at bounding box center [470, 126] width 733 height 14
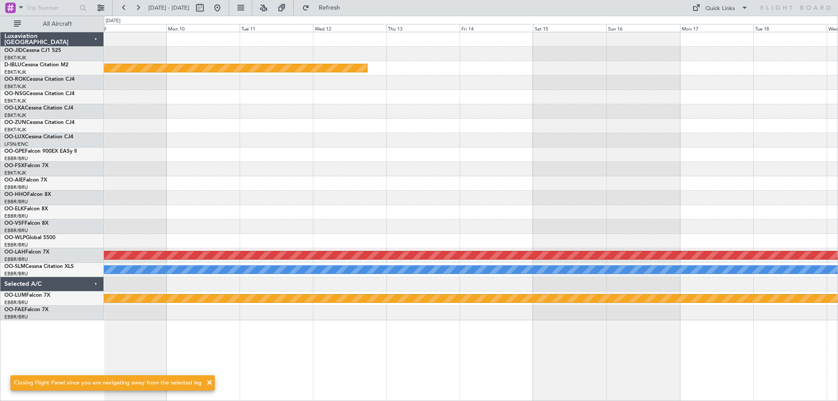
click at [144, 135] on div "Planned Maint [GEOGRAPHIC_DATA] ([GEOGRAPHIC_DATA]) Planned Maint [GEOGRAPHIC_D…" at bounding box center [470, 176] width 733 height 288
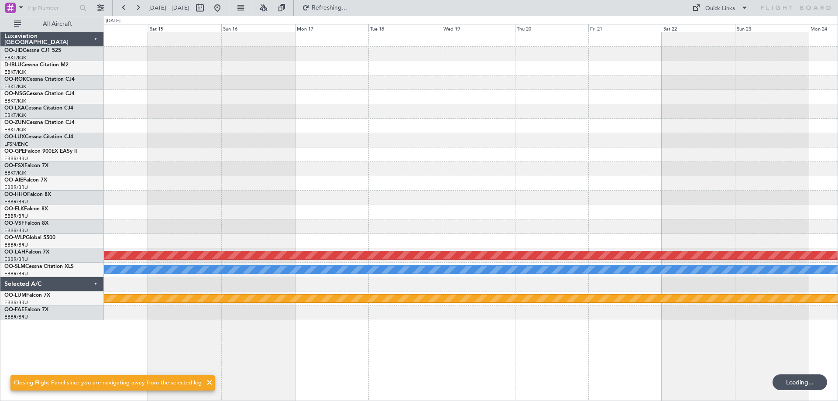
click at [284, 150] on div "Planned Maint [GEOGRAPHIC_DATA] ([GEOGRAPHIC_DATA]) Planned [GEOGRAPHIC_DATA][P…" at bounding box center [470, 176] width 733 height 288
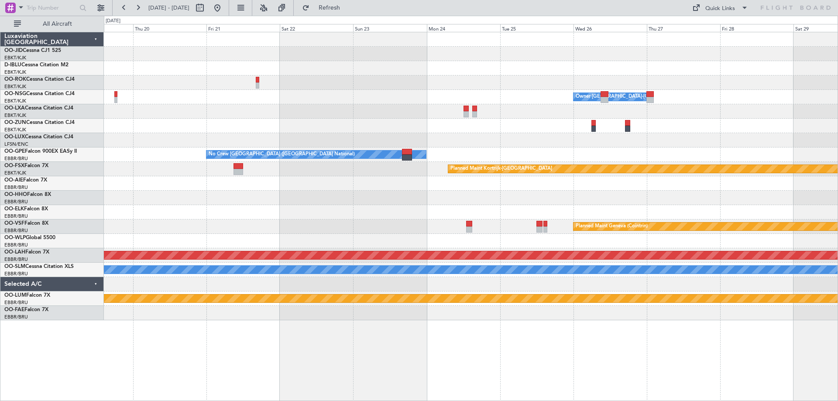
click at [339, 205] on div "Owner [GEOGRAPHIC_DATA]-[GEOGRAPHIC_DATA] No Crew [GEOGRAPHIC_DATA] (Brussels N…" at bounding box center [470, 176] width 733 height 288
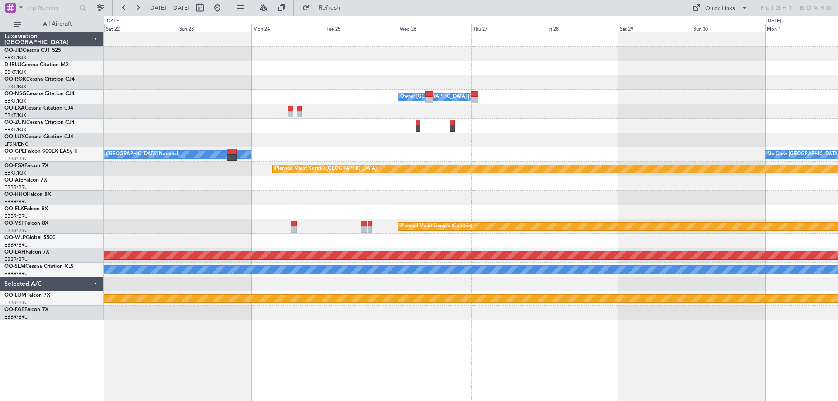
click at [270, 145] on div "Owner [GEOGRAPHIC_DATA]-[GEOGRAPHIC_DATA] No Crew [GEOGRAPHIC_DATA] (Brussels N…" at bounding box center [470, 176] width 733 height 288
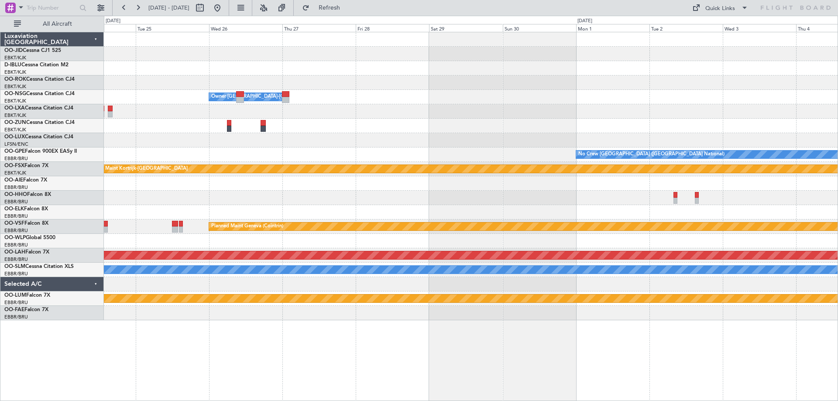
click at [343, 123] on div "Owner [GEOGRAPHIC_DATA]-[GEOGRAPHIC_DATA] No Crew [GEOGRAPHIC_DATA] (Brussels N…" at bounding box center [470, 176] width 733 height 288
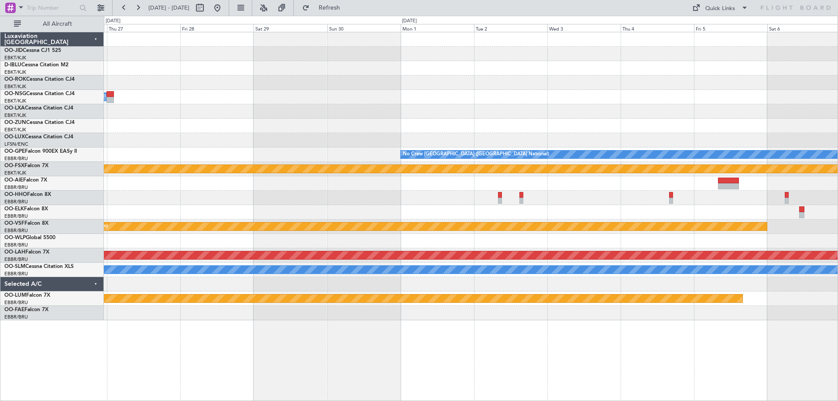
click at [354, 106] on div at bounding box center [470, 111] width 733 height 14
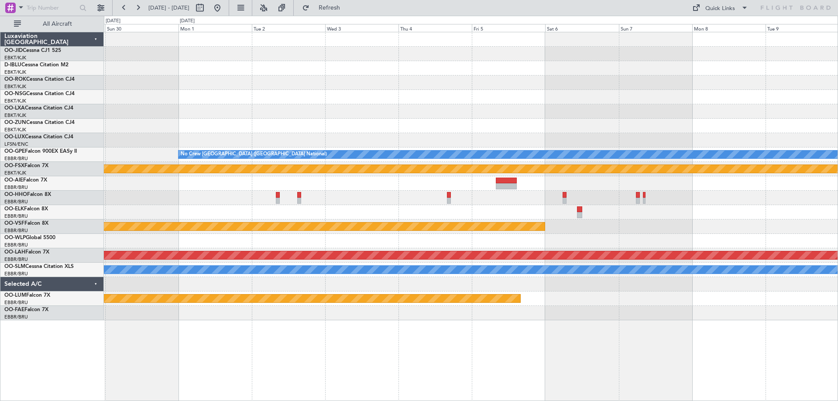
click at [322, 126] on div "No Crew [GEOGRAPHIC_DATA] ([GEOGRAPHIC_DATA] National) Planned Maint [GEOGRAPHI…" at bounding box center [470, 176] width 733 height 288
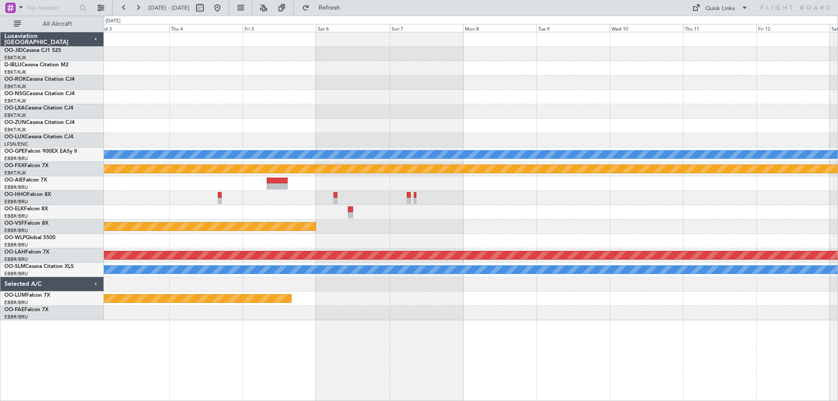
click at [337, 133] on div "No Crew [GEOGRAPHIC_DATA] ([GEOGRAPHIC_DATA] National) Planned Maint [GEOGRAPHI…" at bounding box center [470, 176] width 733 height 288
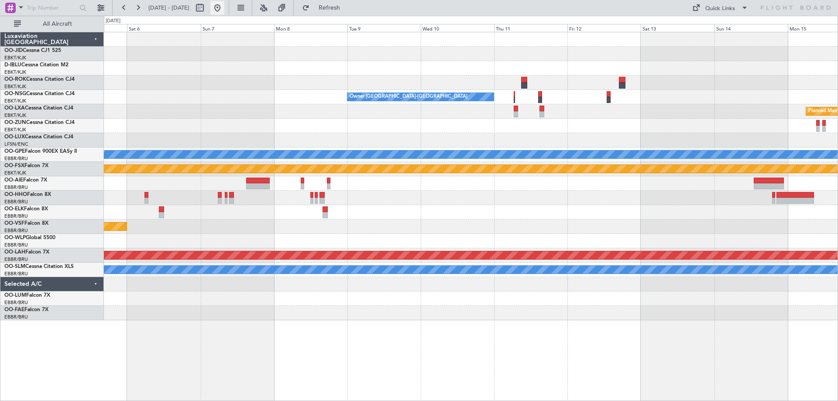
click at [224, 12] on button at bounding box center [217, 8] width 14 height 14
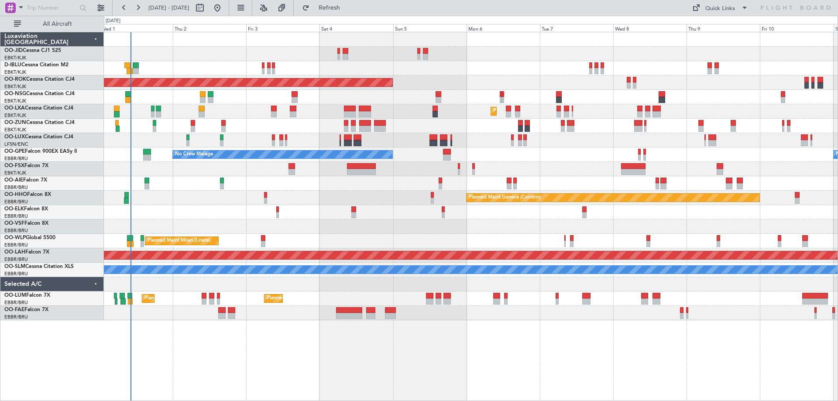
click at [308, 213] on div "Planned Maint Kortrijk-[GEOGRAPHIC_DATA] AOG Maint [GEOGRAPHIC_DATA]-[GEOGRAPHI…" at bounding box center [470, 176] width 733 height 288
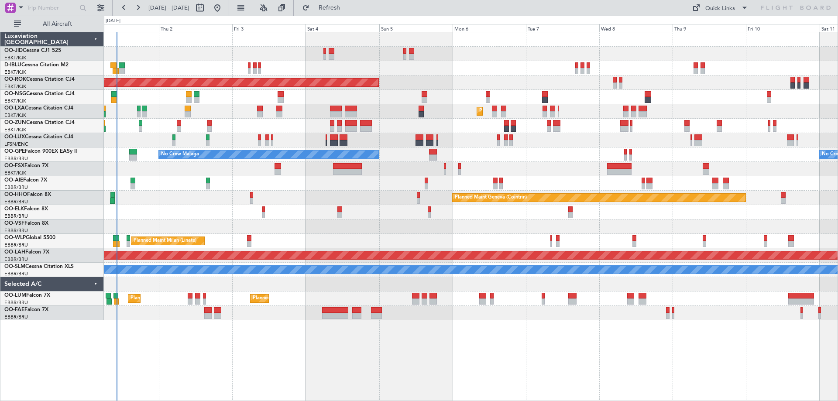
click at [302, 244] on div "Planned Maint Kortrijk-[GEOGRAPHIC_DATA] AOG Maint [GEOGRAPHIC_DATA]-[GEOGRAPHI…" at bounding box center [470, 176] width 733 height 288
click at [394, 222] on div at bounding box center [470, 226] width 733 height 14
click at [357, 18] on div "0 0 Wed 1 Thu 2 Fri 3 [DATE] Sun 5 Mon 6 Tue 7 Wed 8 Thu 9 Fri 10 Sat 11" at bounding box center [470, 24] width 733 height 16
click at [348, 10] on span "Refresh" at bounding box center [329, 8] width 37 height 6
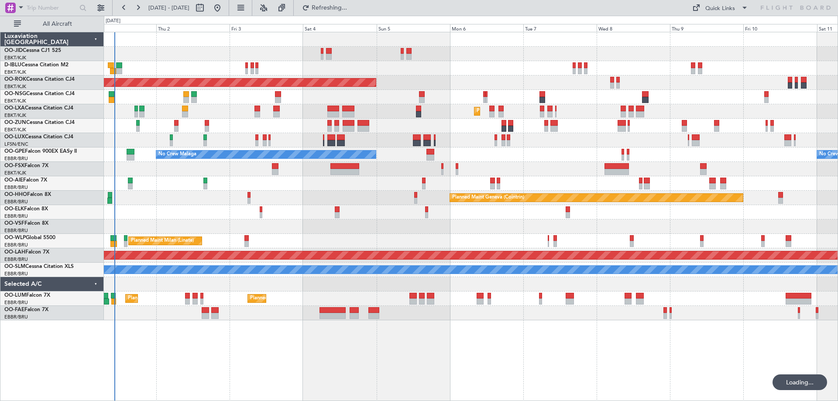
click at [348, 228] on div at bounding box center [470, 226] width 733 height 14
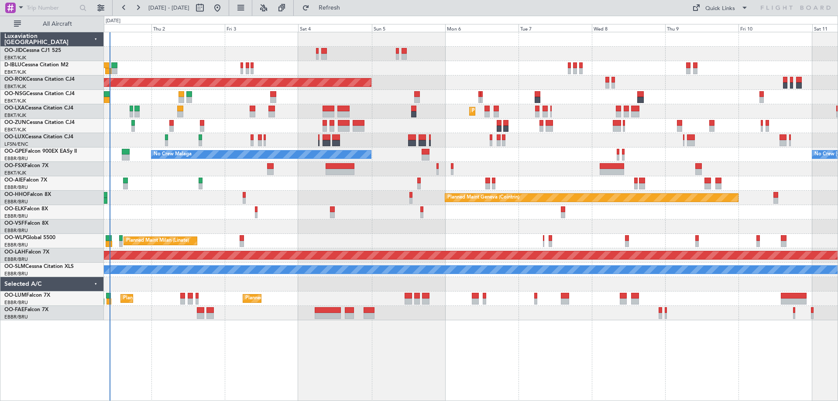
click at [555, 163] on div at bounding box center [470, 169] width 733 height 14
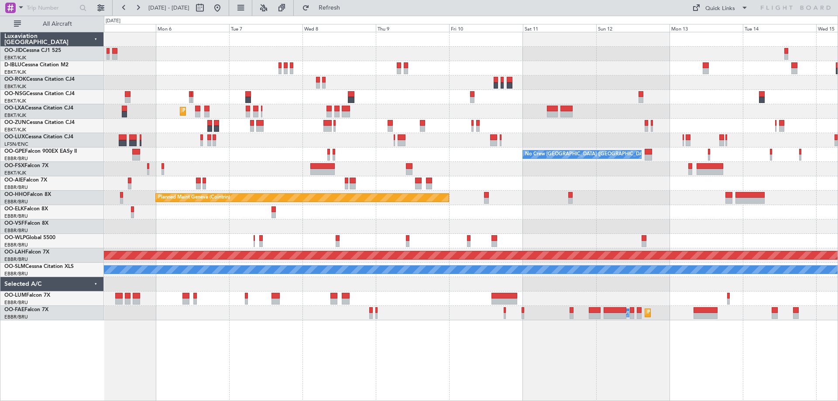
click at [266, 223] on div "AOG Maint Kortrijk-[GEOGRAPHIC_DATA] Planned Maint [GEOGRAPHIC_DATA]-[GEOGRAPHI…" at bounding box center [470, 176] width 733 height 288
click at [644, 209] on div "AOG Maint Kortrijk-[GEOGRAPHIC_DATA] Planned Maint [GEOGRAPHIC_DATA]-[GEOGRAPHI…" at bounding box center [470, 176] width 733 height 288
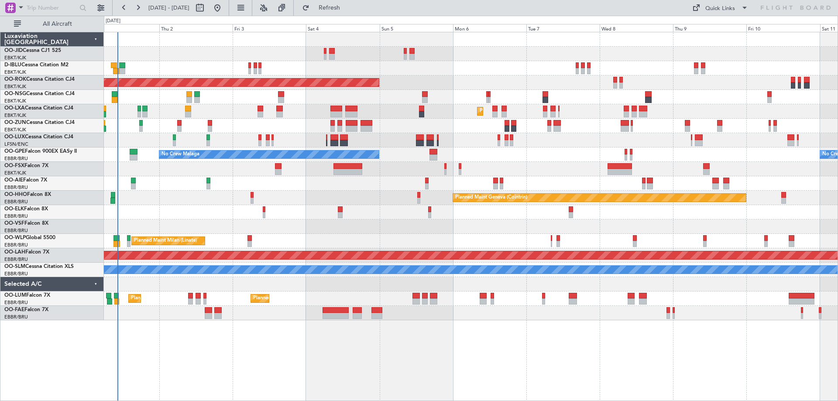
click at [495, 278] on div "Planned Maint Kortrijk-[GEOGRAPHIC_DATA] AOG Maint [GEOGRAPHIC_DATA]-[GEOGRAPHI…" at bounding box center [470, 176] width 733 height 288
